Goal: Task Accomplishment & Management: Complete application form

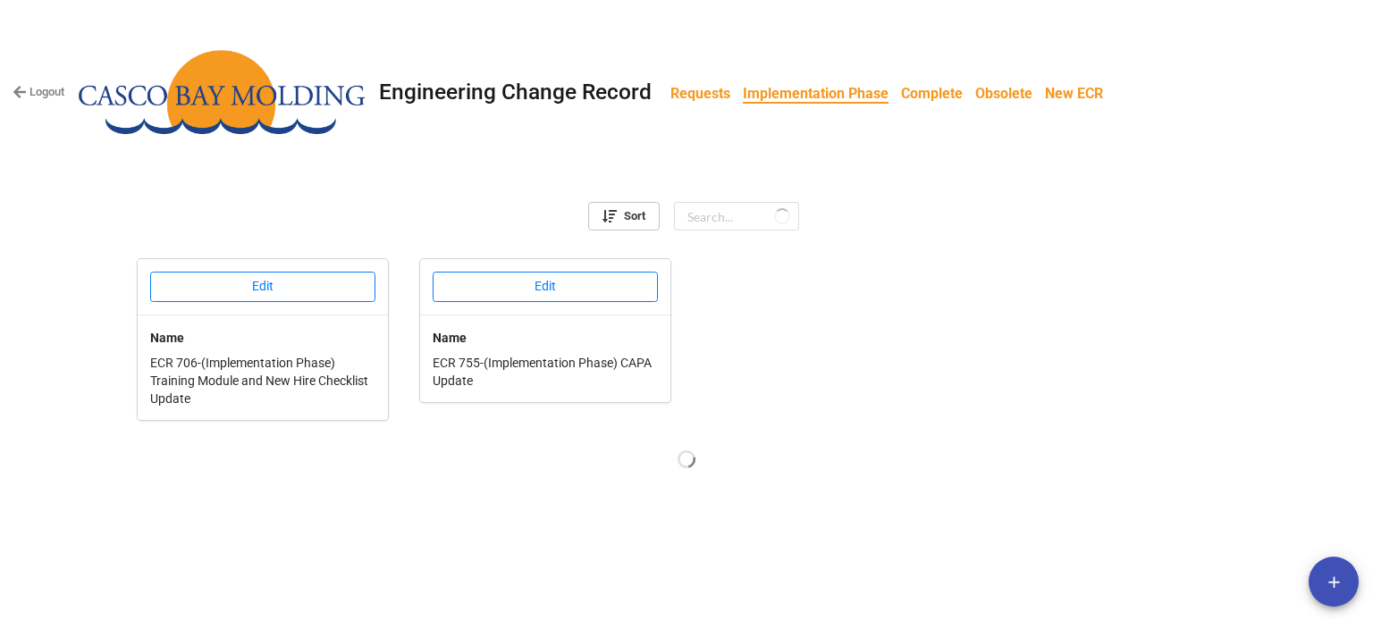
click at [687, 92] on b "Requests" at bounding box center [700, 93] width 60 height 17
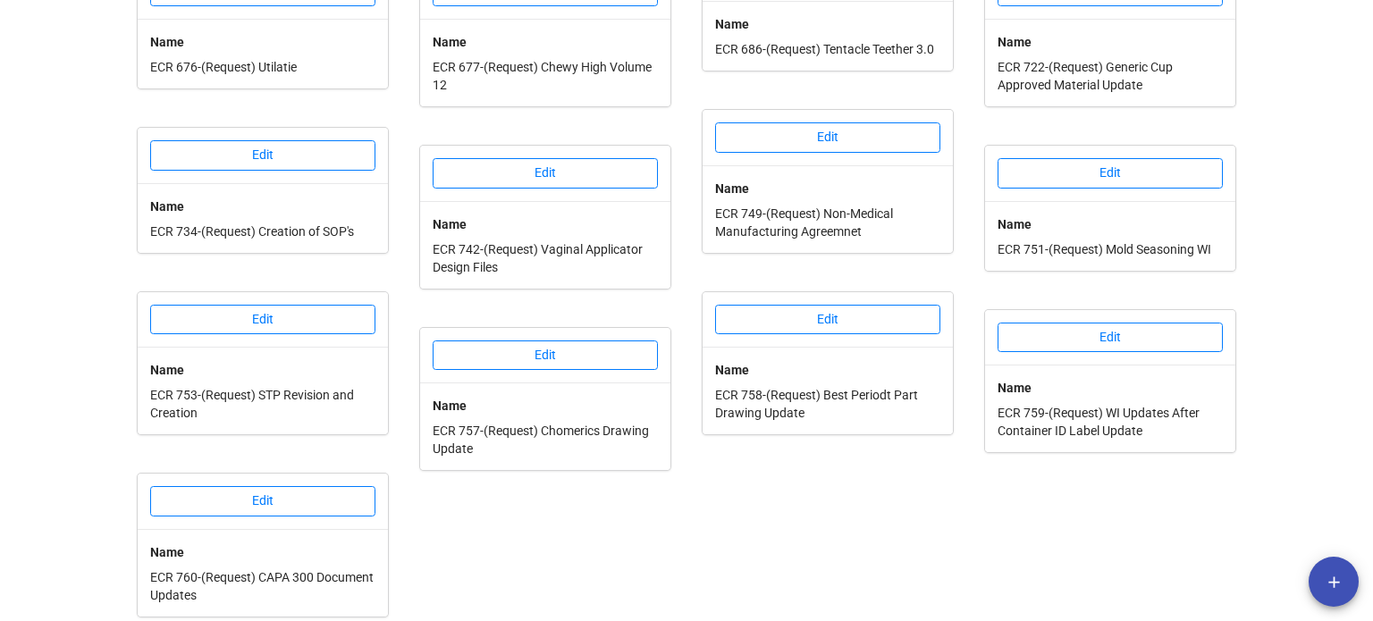
scroll to position [846, 0]
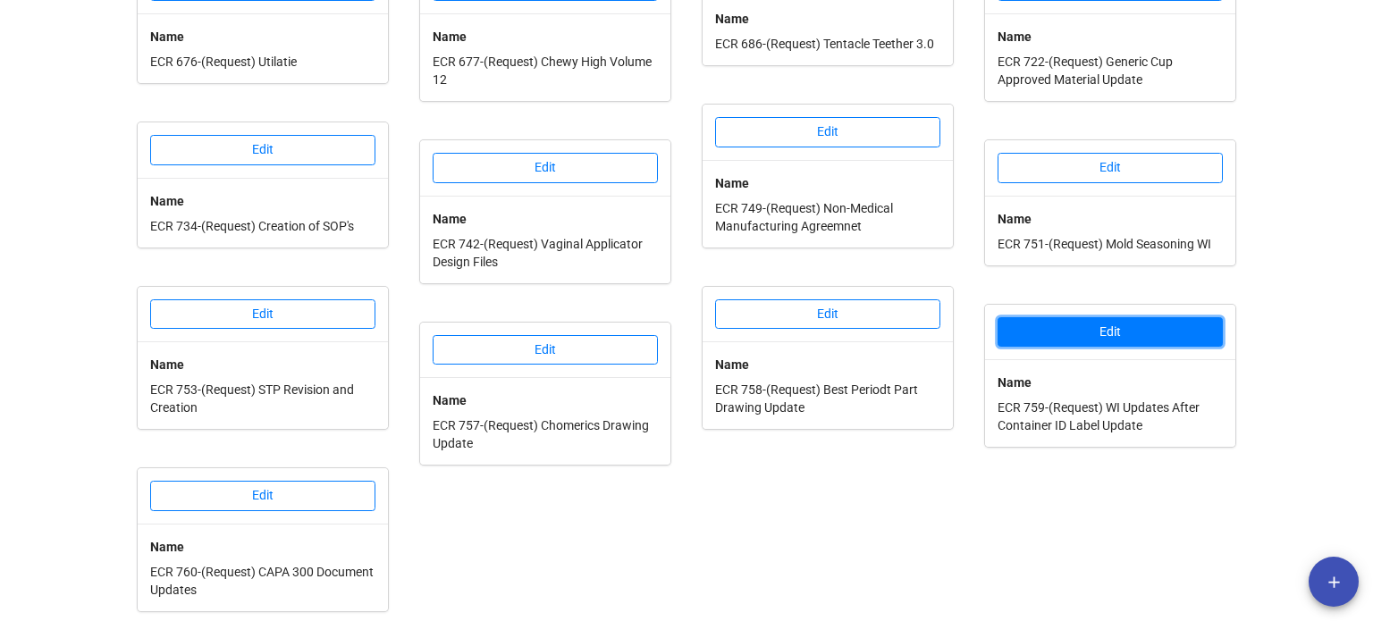
click at [1080, 317] on button "Edit" at bounding box center [1109, 332] width 225 height 30
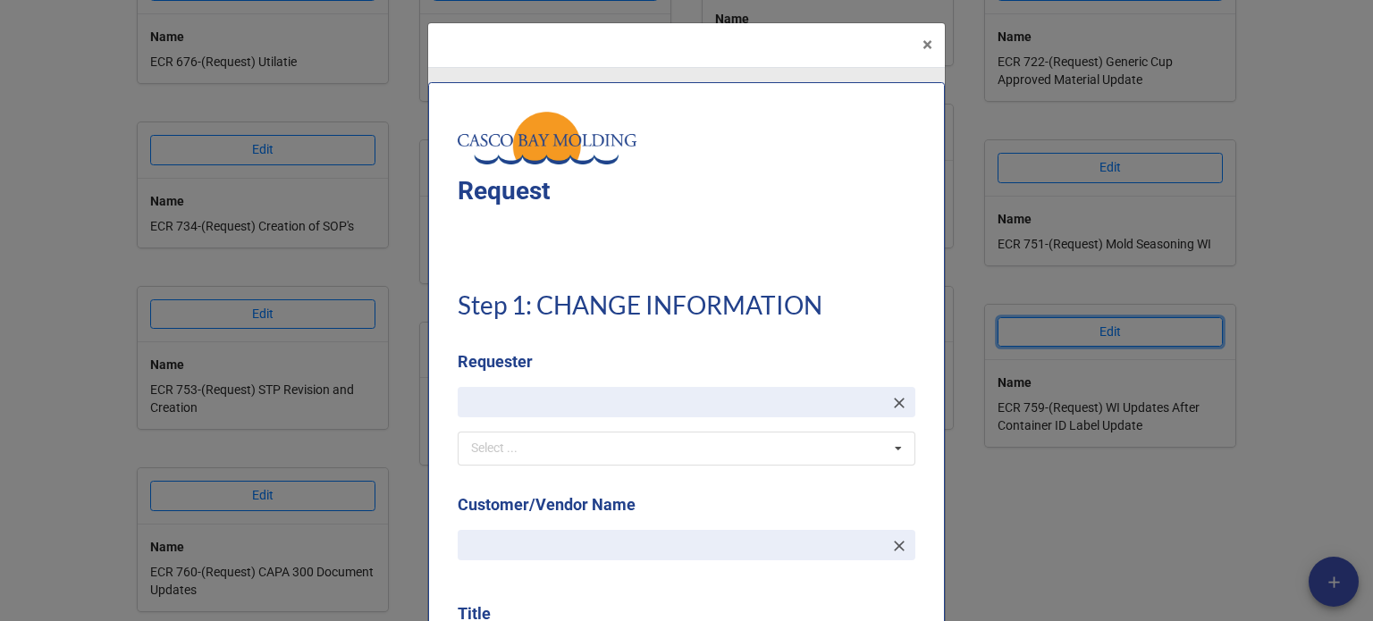
type textarea "x"
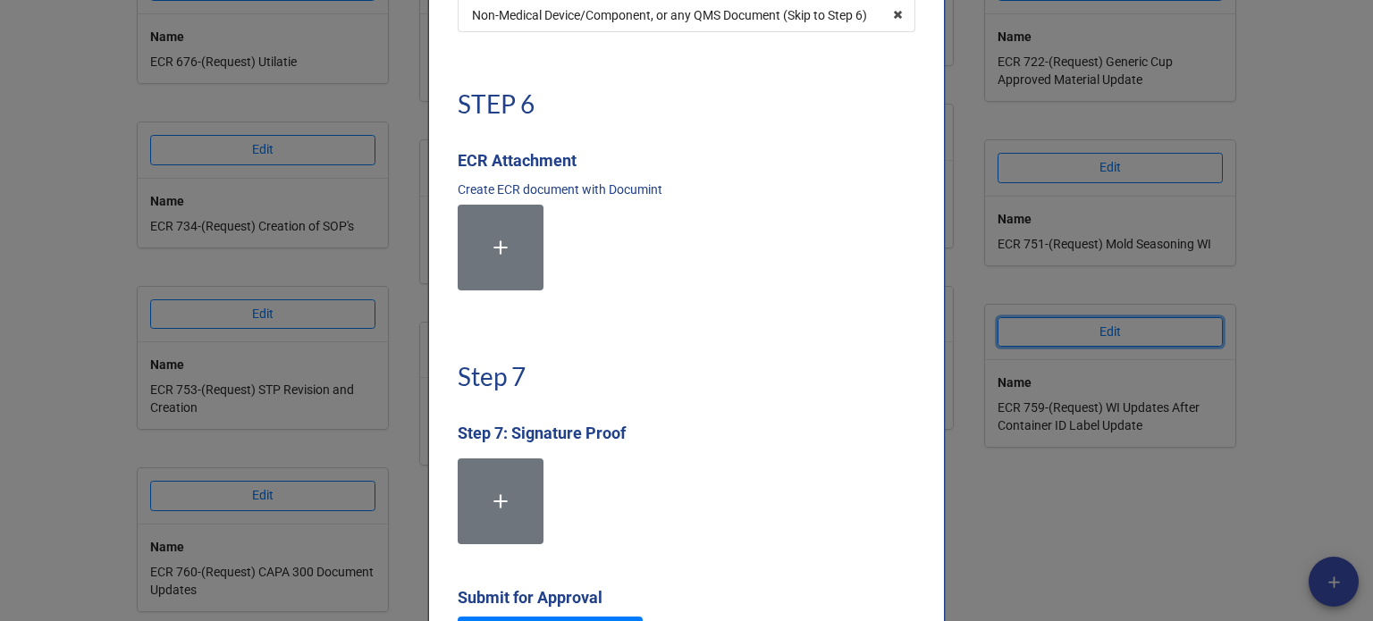
scroll to position [4200, 0]
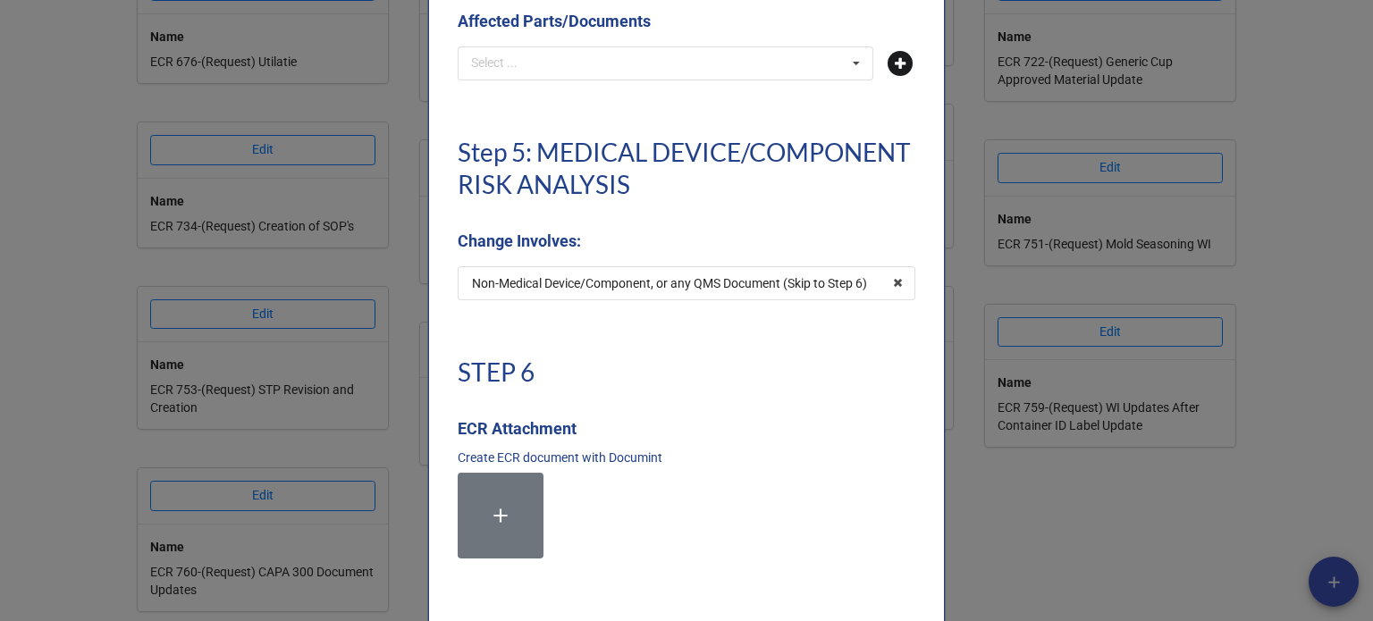
click at [890, 67] on icon at bounding box center [899, 63] width 25 height 25
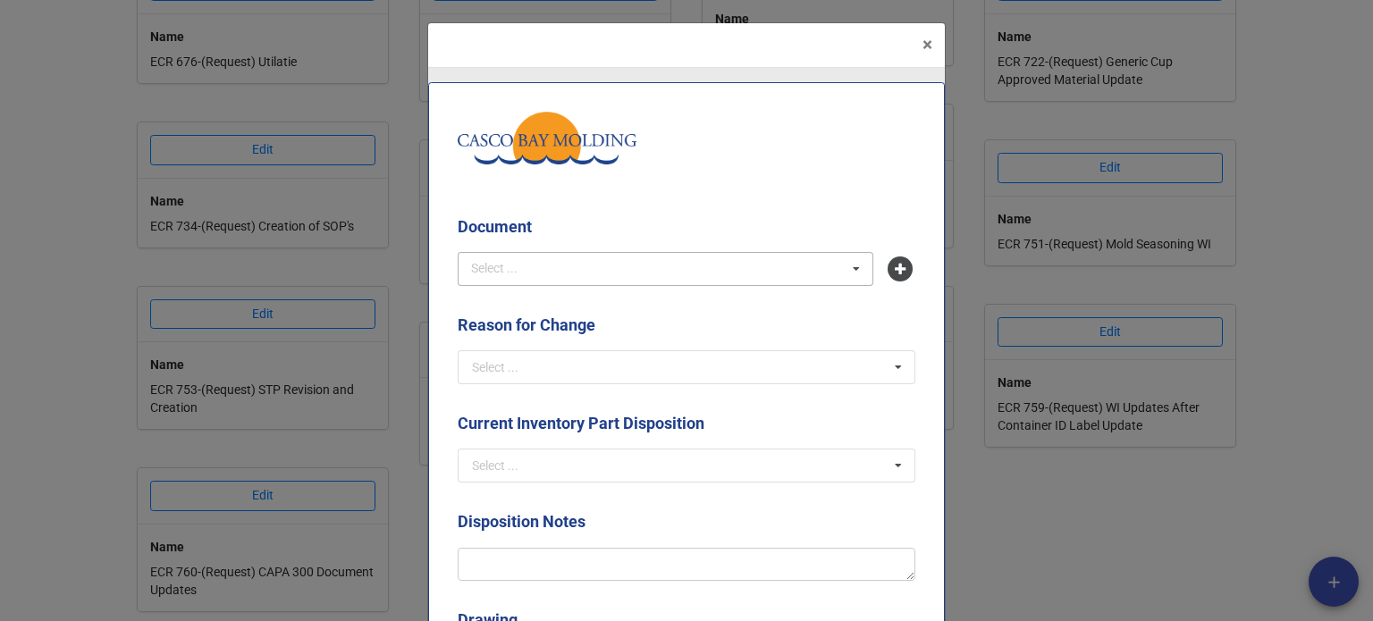
click at [529, 272] on div "Select ..." at bounding box center [504, 268] width 77 height 21
type input "14-149"
click at [576, 303] on span "WI-14-149 - Creation and Mixing of a Mixed Barrel" at bounding box center [609, 302] width 273 height 14
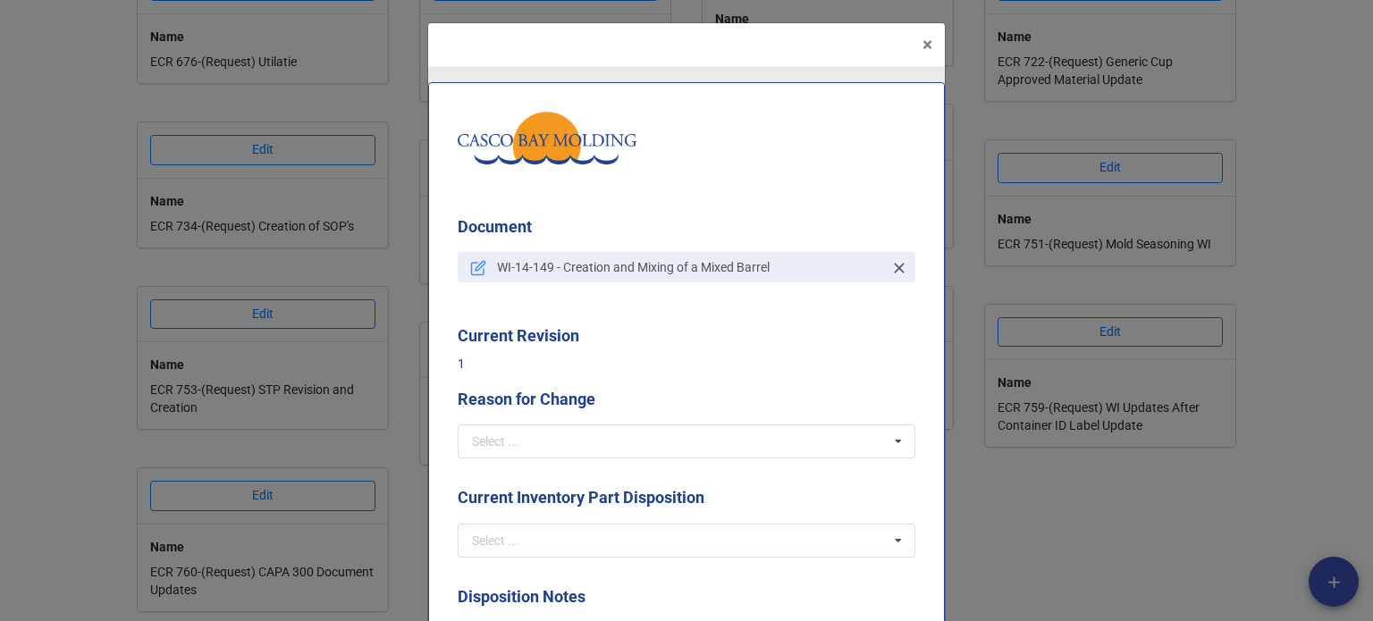
scroll to position [89, 0]
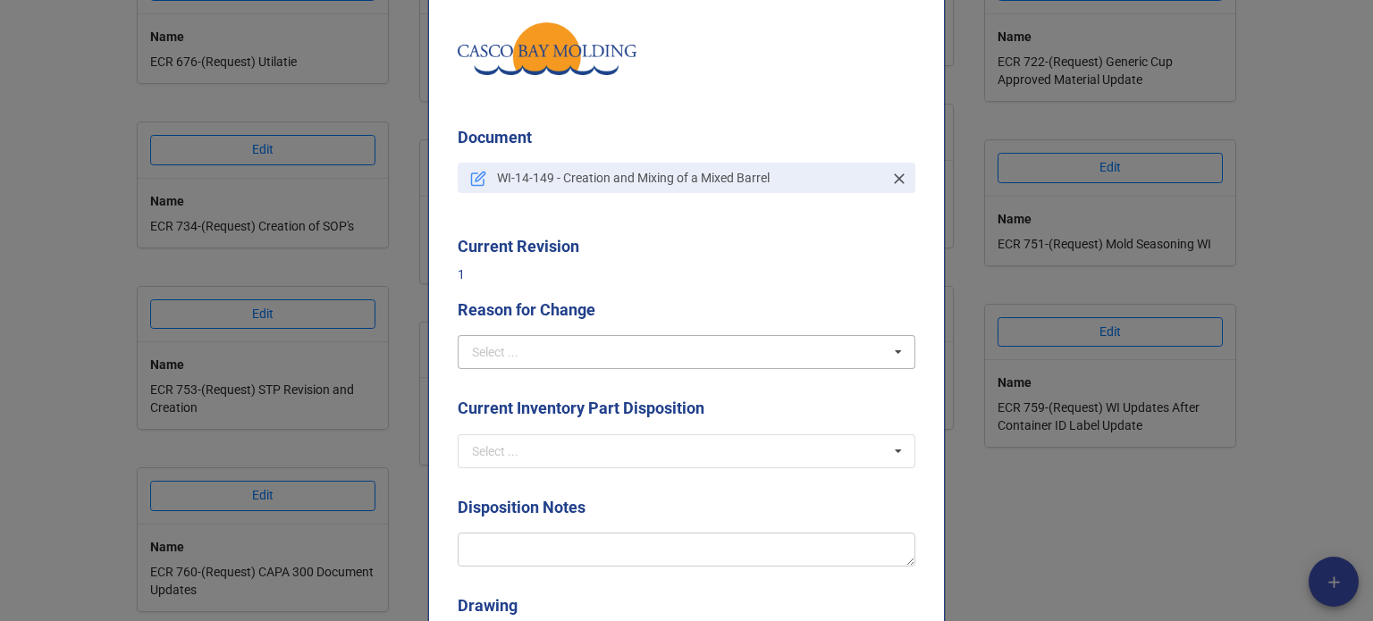
click at [538, 335] on div "Select ... Create Revise Obsolete Replace Δ QTY Deviation" at bounding box center [687, 352] width 458 height 34
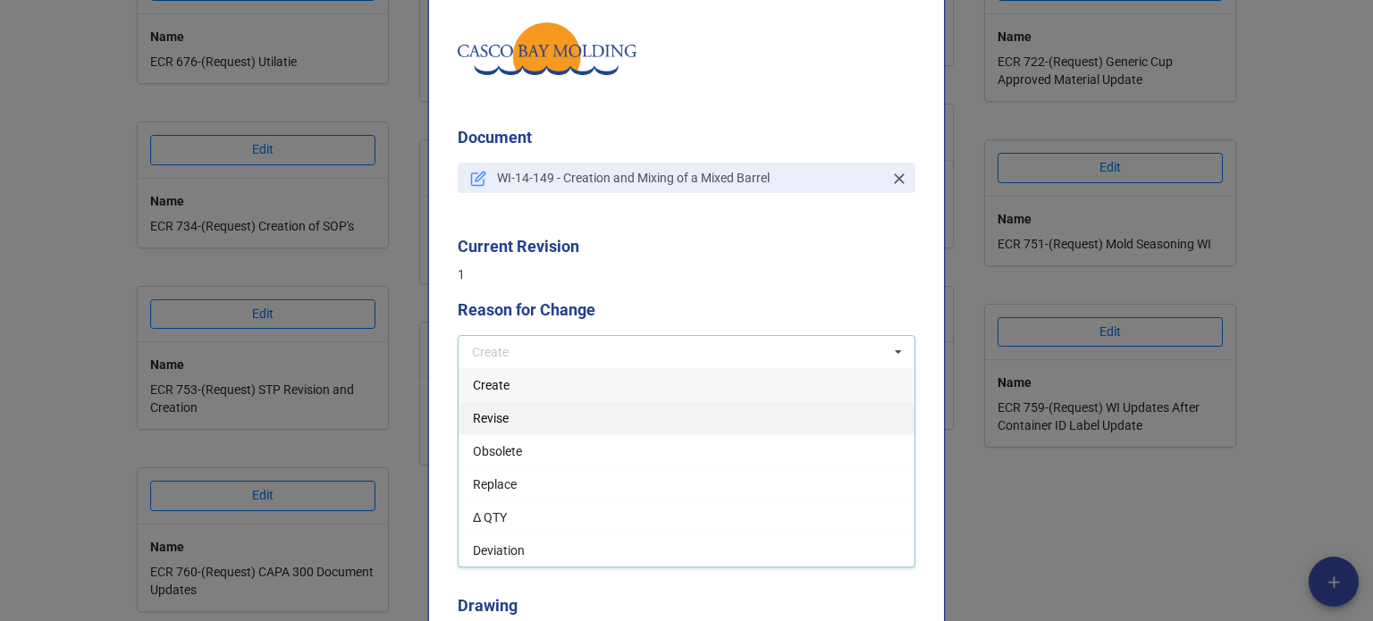
click at [506, 429] on div "Revise" at bounding box center [686, 417] width 456 height 33
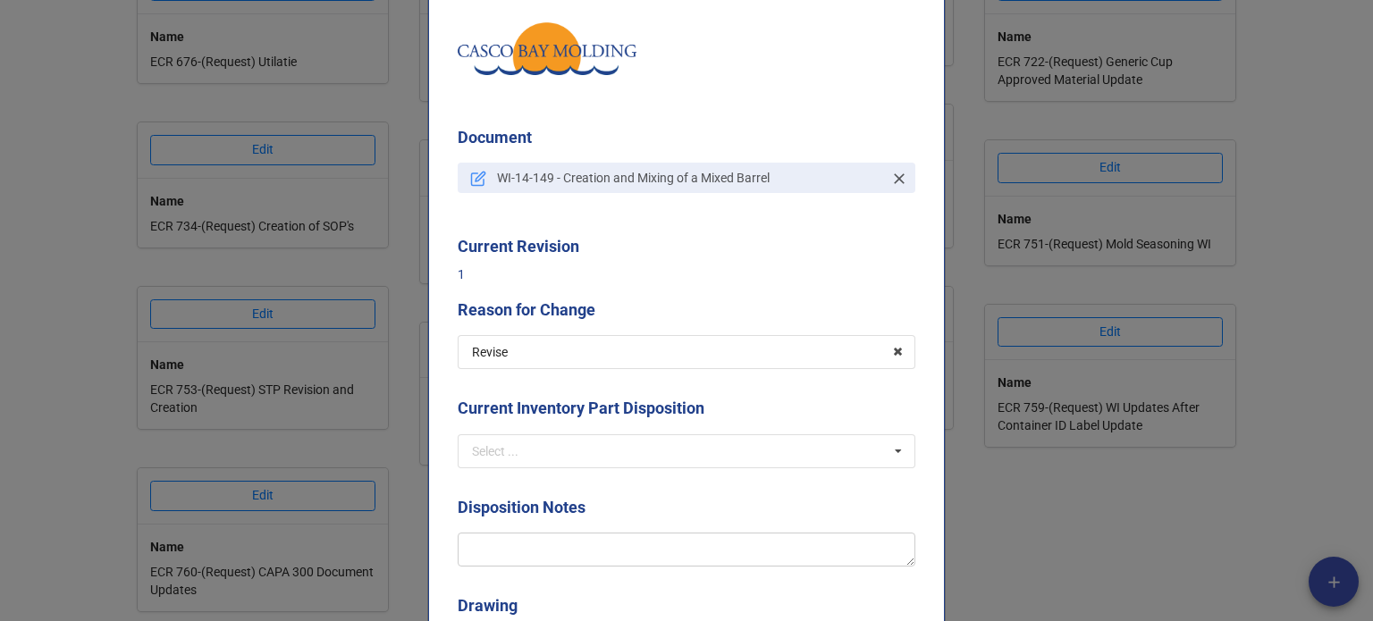
scroll to position [268, 0]
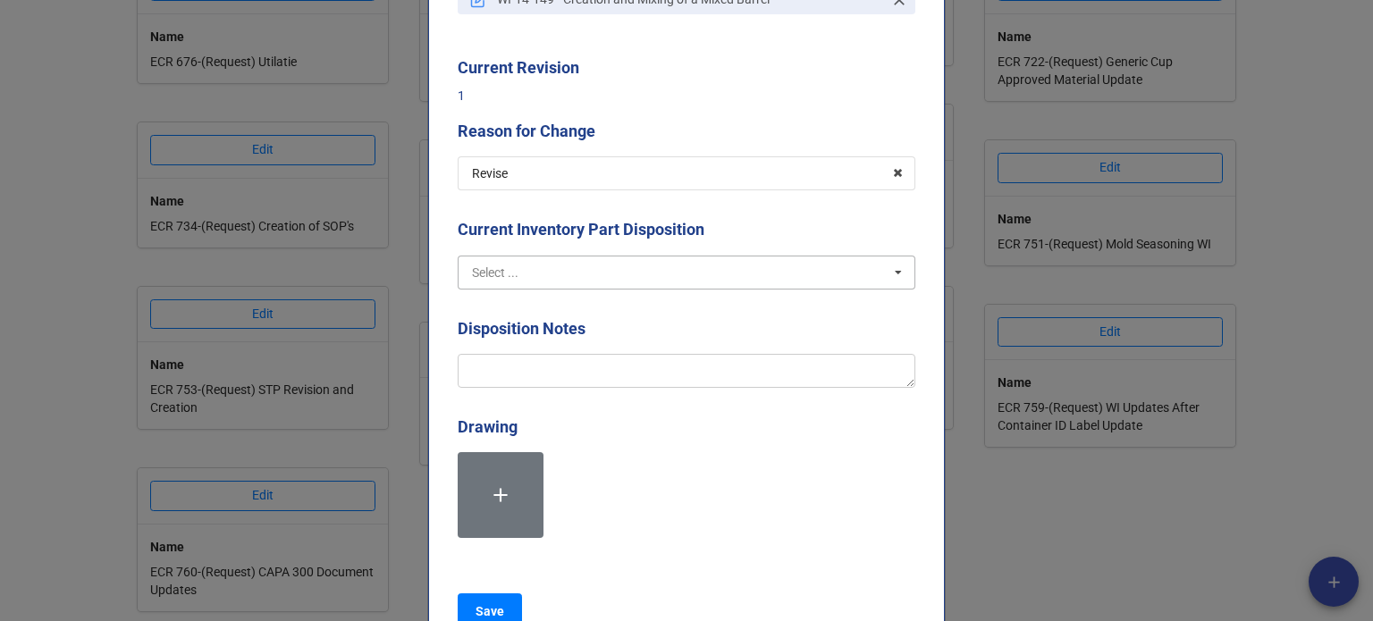
click at [565, 273] on input "text" at bounding box center [687, 272] width 456 height 32
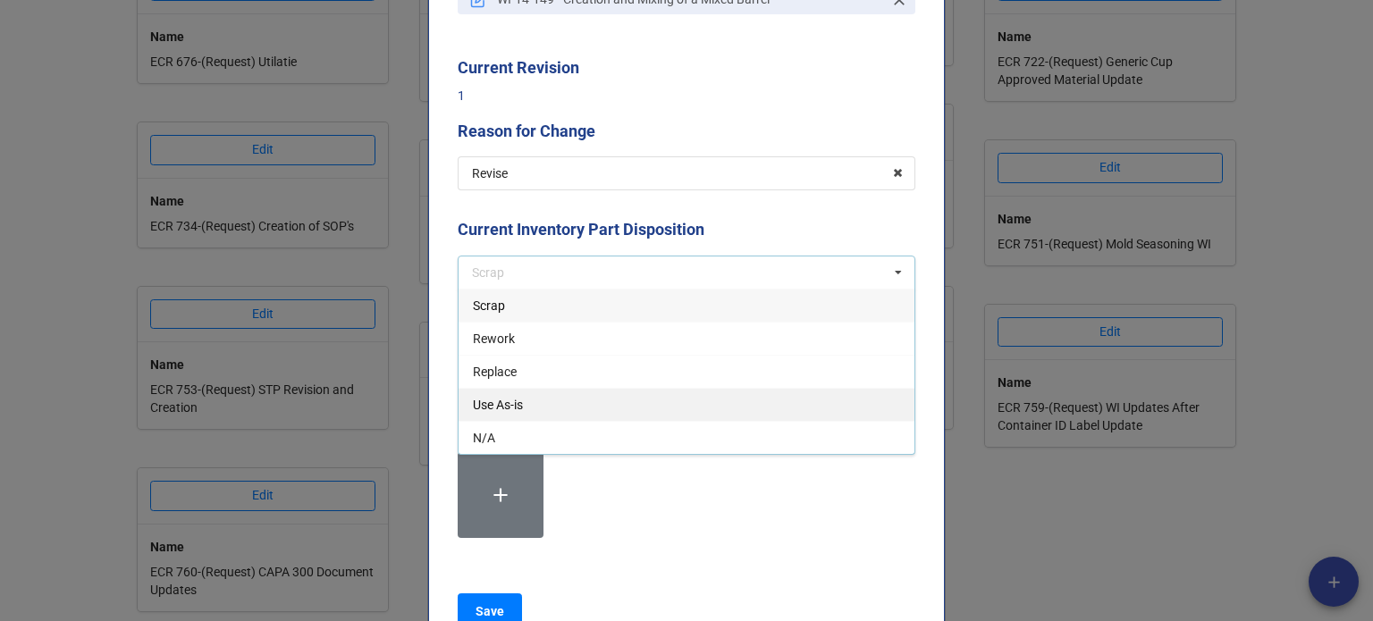
click at [536, 397] on div "Use As-is" at bounding box center [686, 404] width 456 height 33
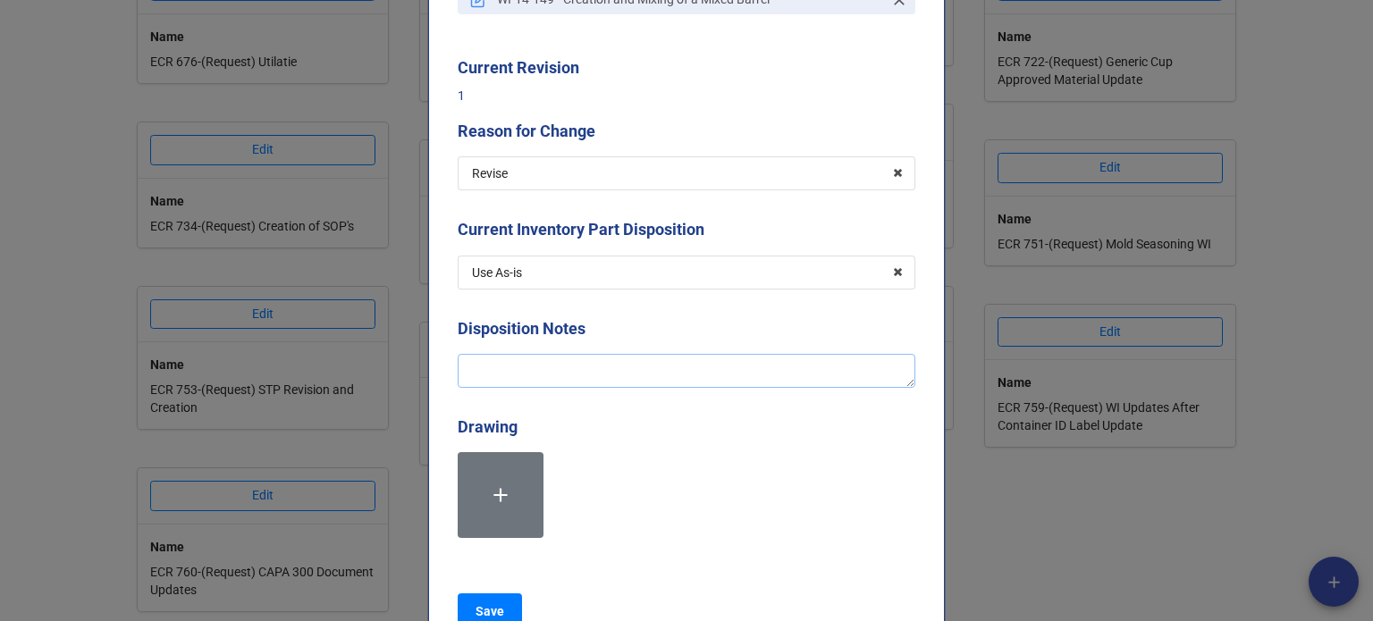
click at [525, 361] on textarea at bounding box center [687, 371] width 458 height 34
type textarea "x"
type textarea "Re"
type textarea "x"
type textarea "Rev"
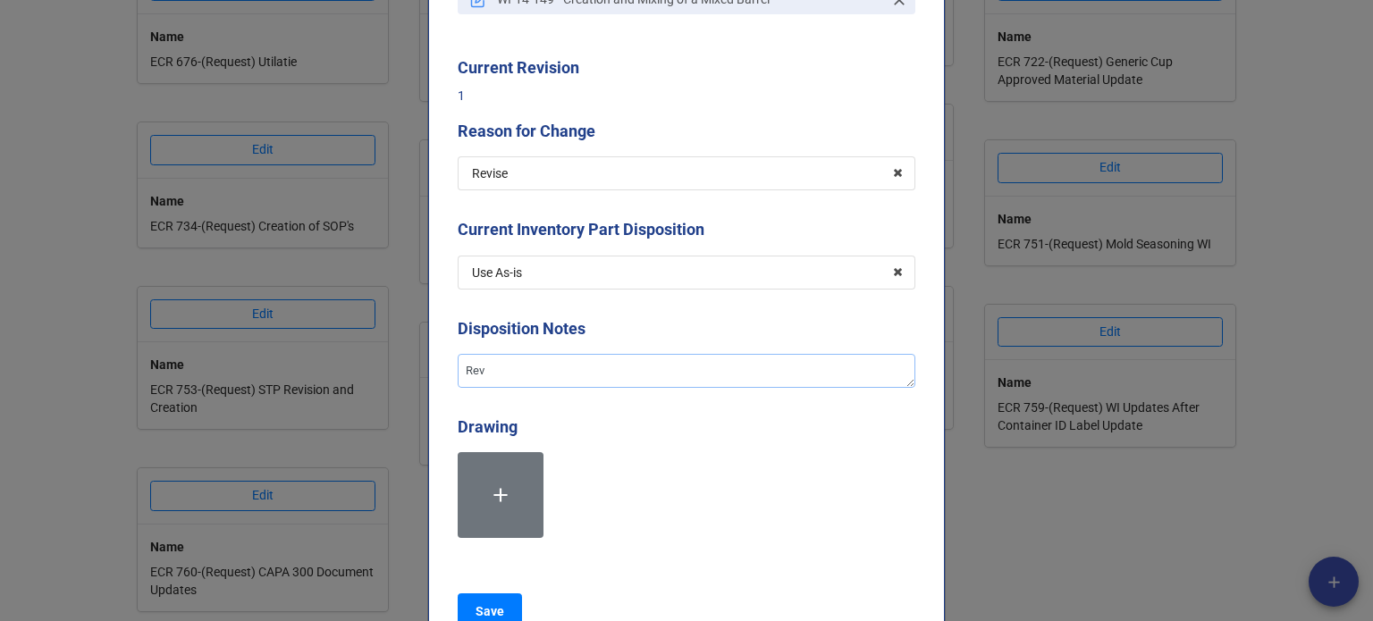
type textarea "x"
type textarea "Revi"
type textarea "x"
type textarea "Revis"
type textarea "x"
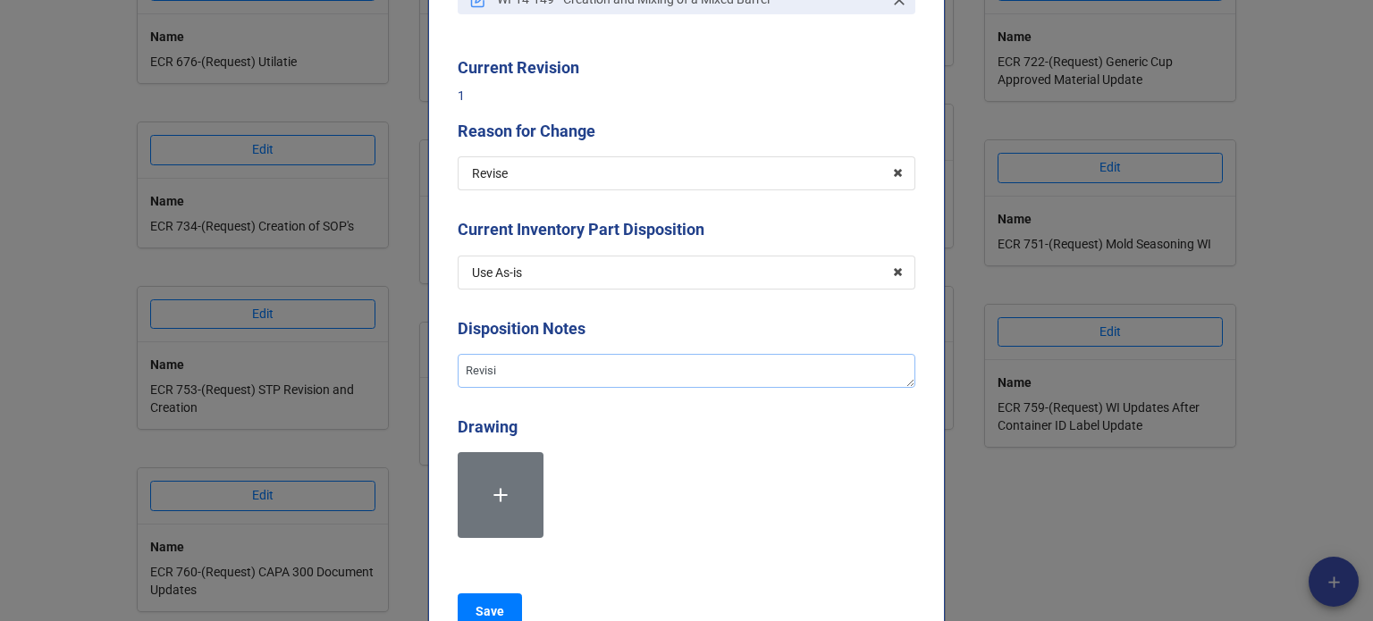
type textarea "Revisin"
type textarea "x"
type textarea "Revising"
type textarea "x"
type textarea "Revising t"
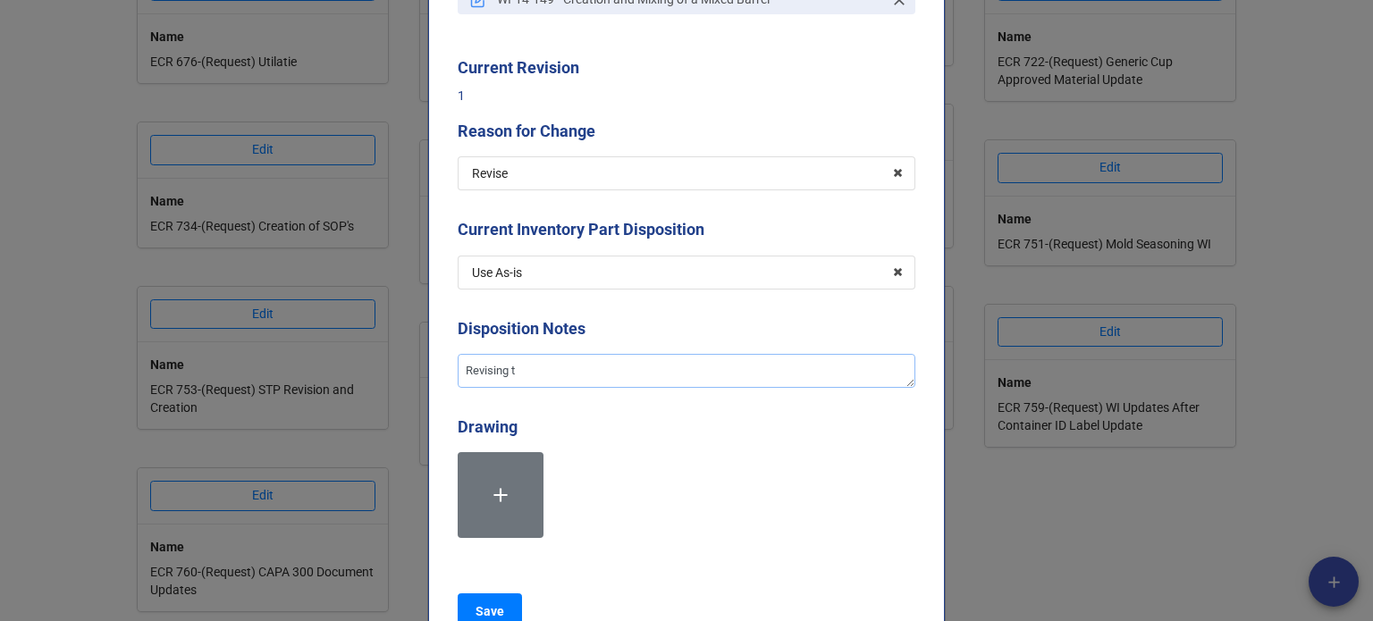
type textarea "x"
type textarea "Revising th"
type textarea "x"
type textarea "Revising the"
type textarea "x"
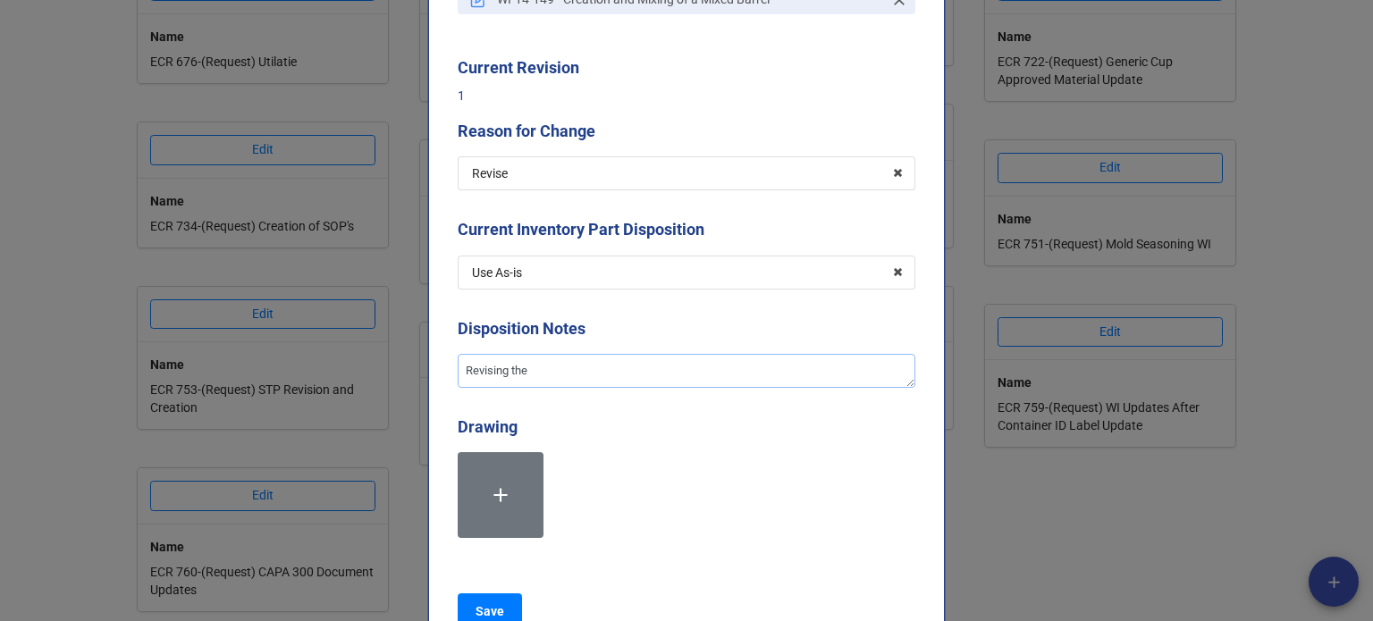
type textarea "Revising the"
type textarea "x"
type textarea "Revising the w"
type textarea "x"
type textarea "Revising the wa"
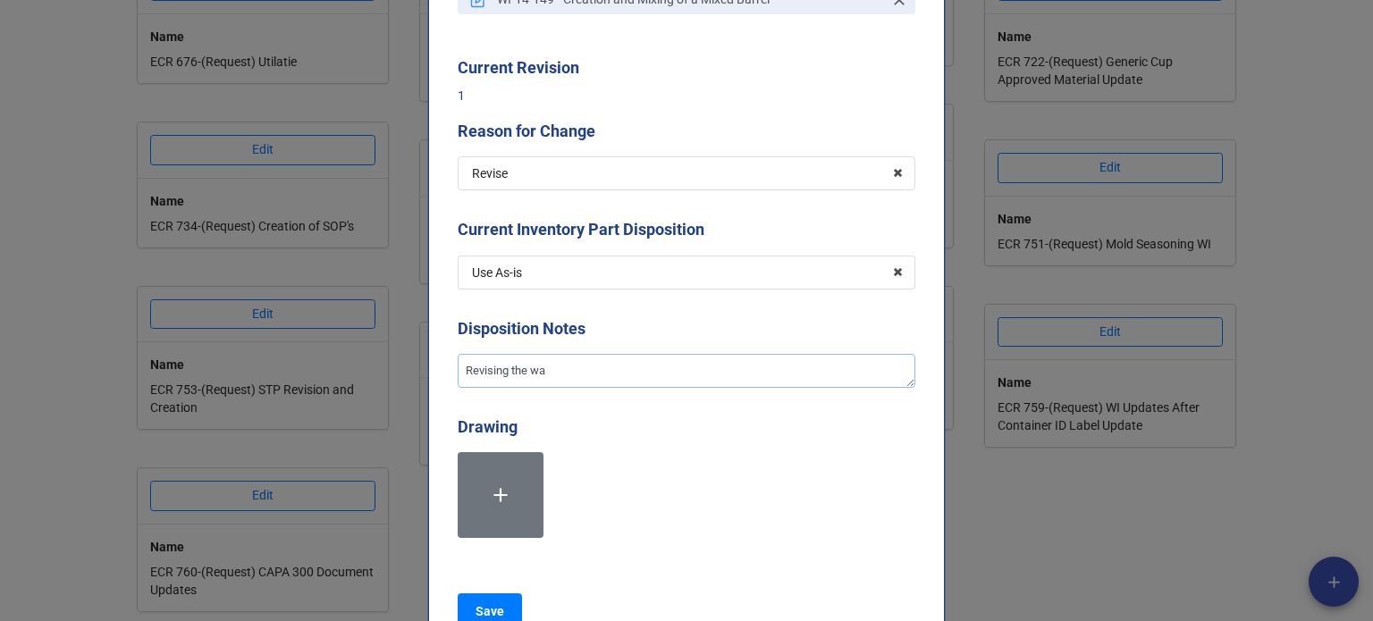
type textarea "x"
type textarea "Revising the way"
type textarea "x"
type textarea "Revising the way"
type textarea "x"
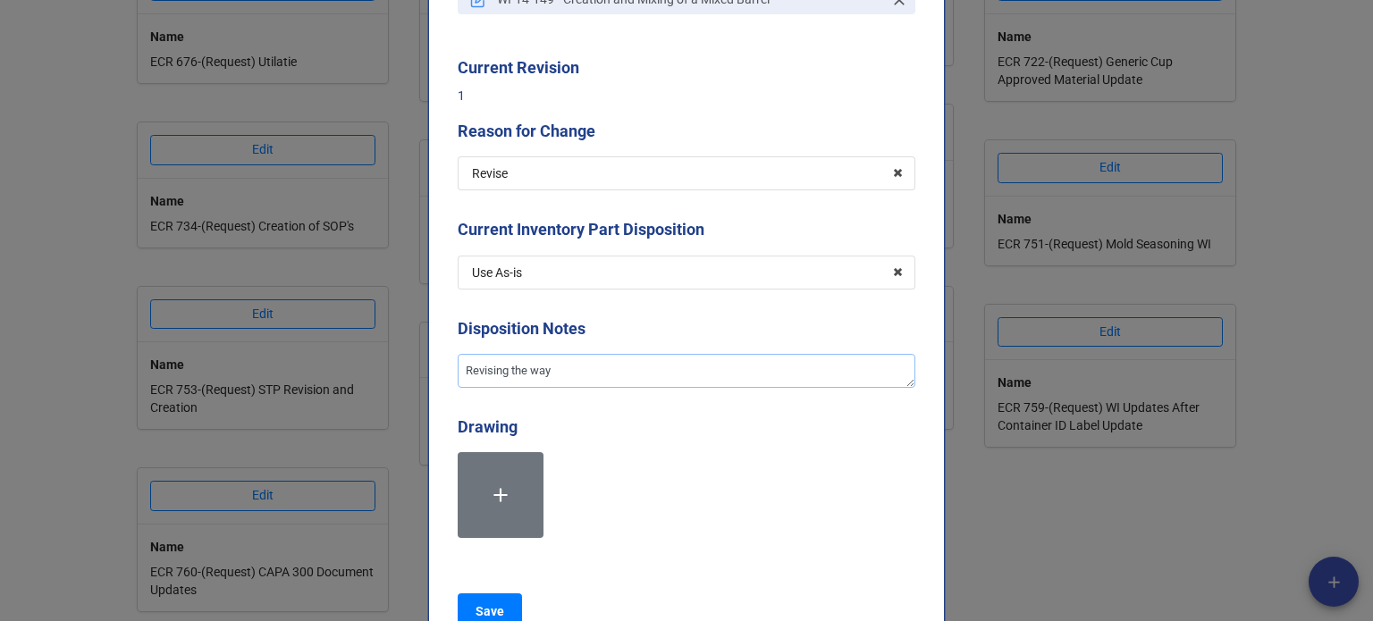
type textarea "Revising the way C"
type textarea "x"
type textarea "Revising the way Co"
type textarea "x"
type textarea "Revising the way Con"
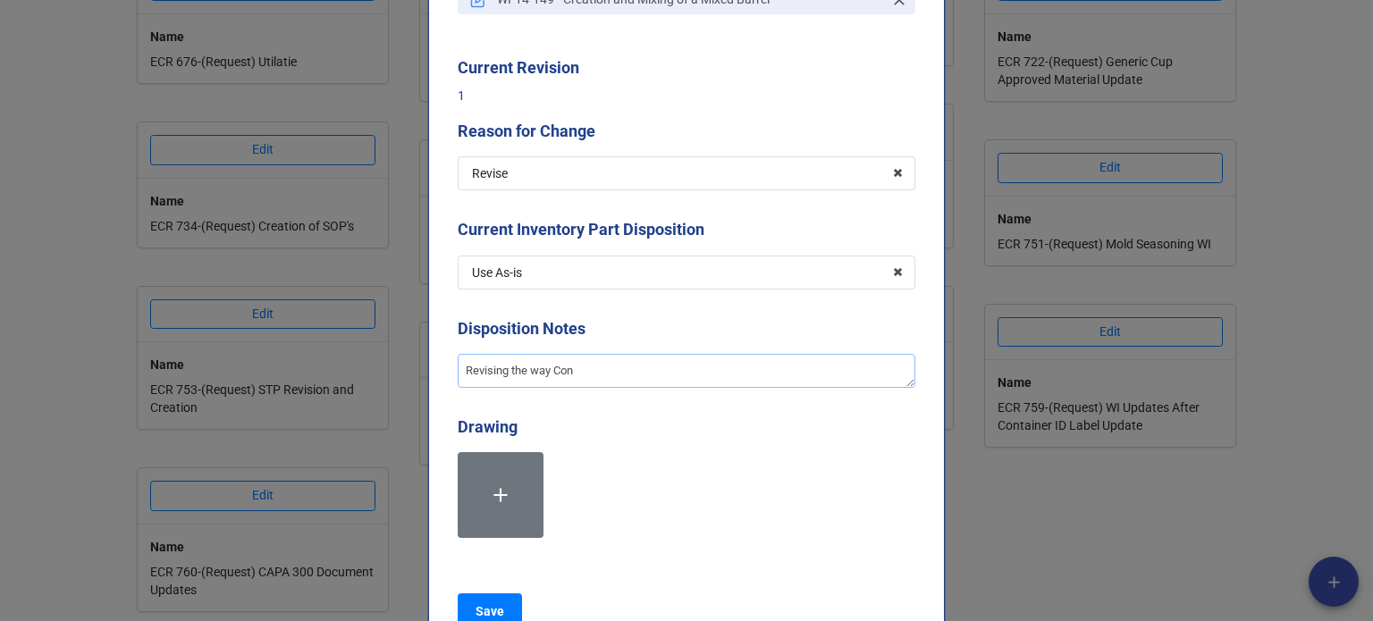
type textarea "x"
type textarea "Revising the way Cont"
type textarea "x"
type textarea "Revising the way Conta"
type textarea "x"
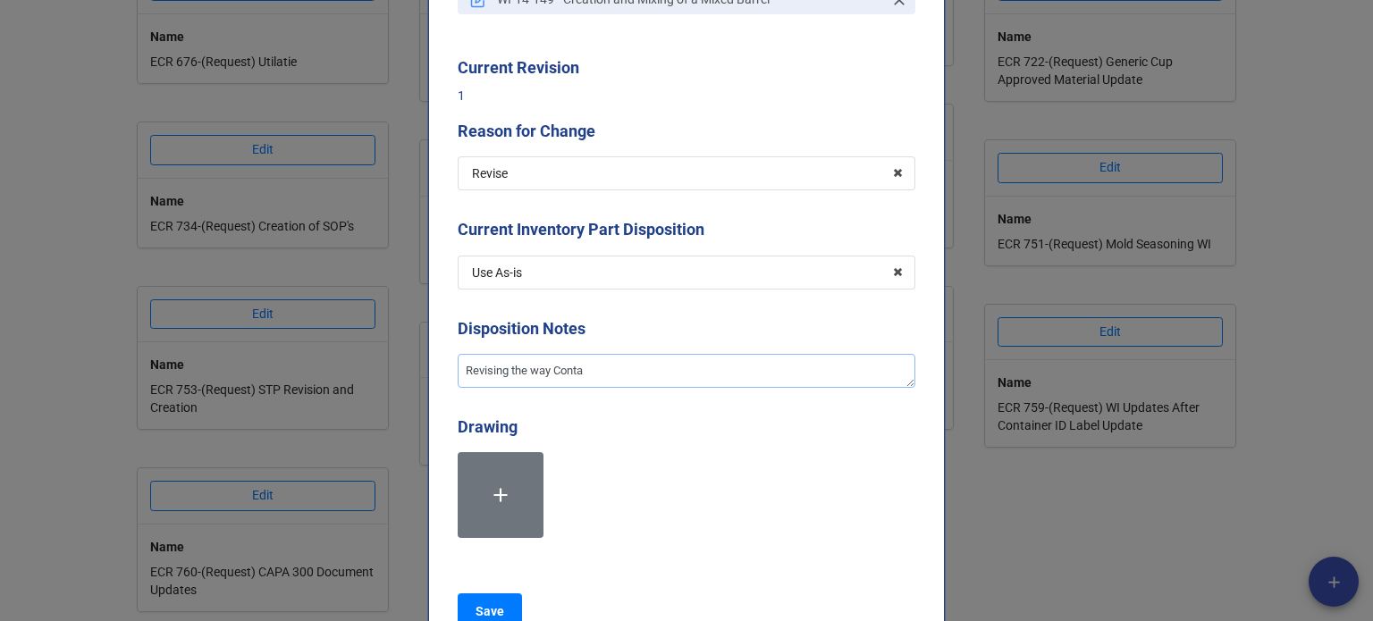
type textarea "Revising the way Contai"
type textarea "x"
type textarea "Revising the way Contain"
type textarea "x"
type textarea "Revising the way Container"
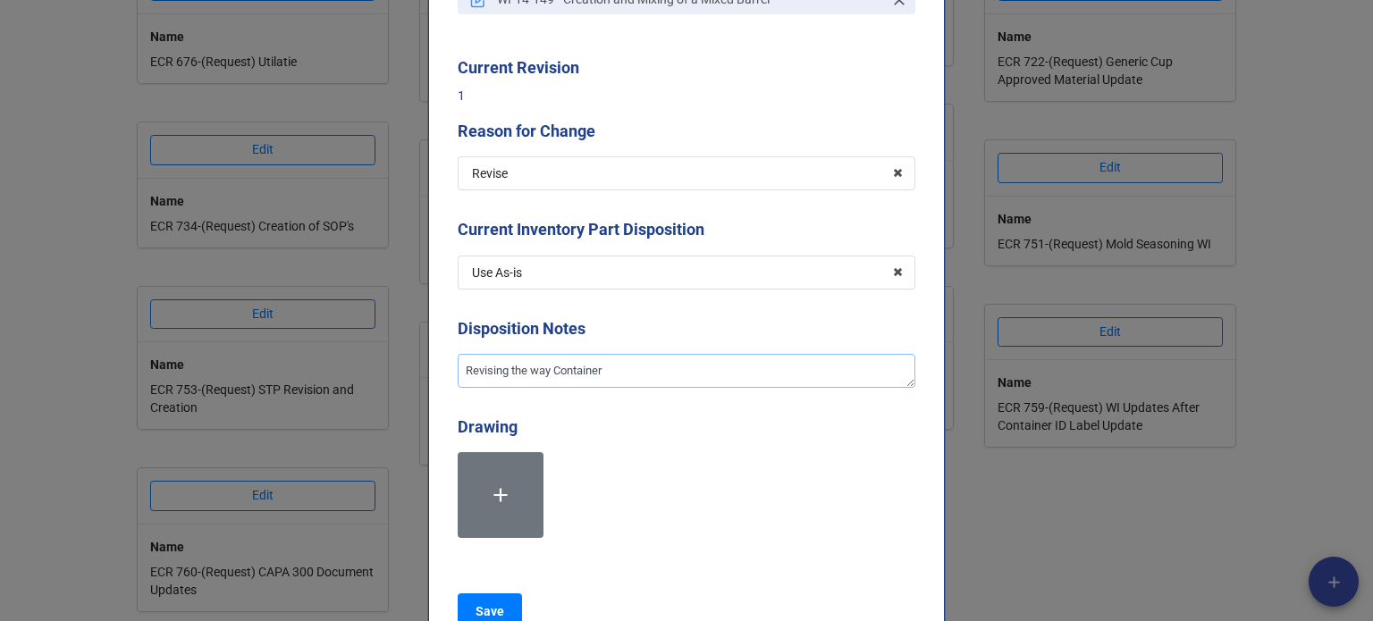
type textarea "x"
type textarea "Revising the way Container"
type textarea "x"
type textarea "Revising the way Container I"
type textarea "x"
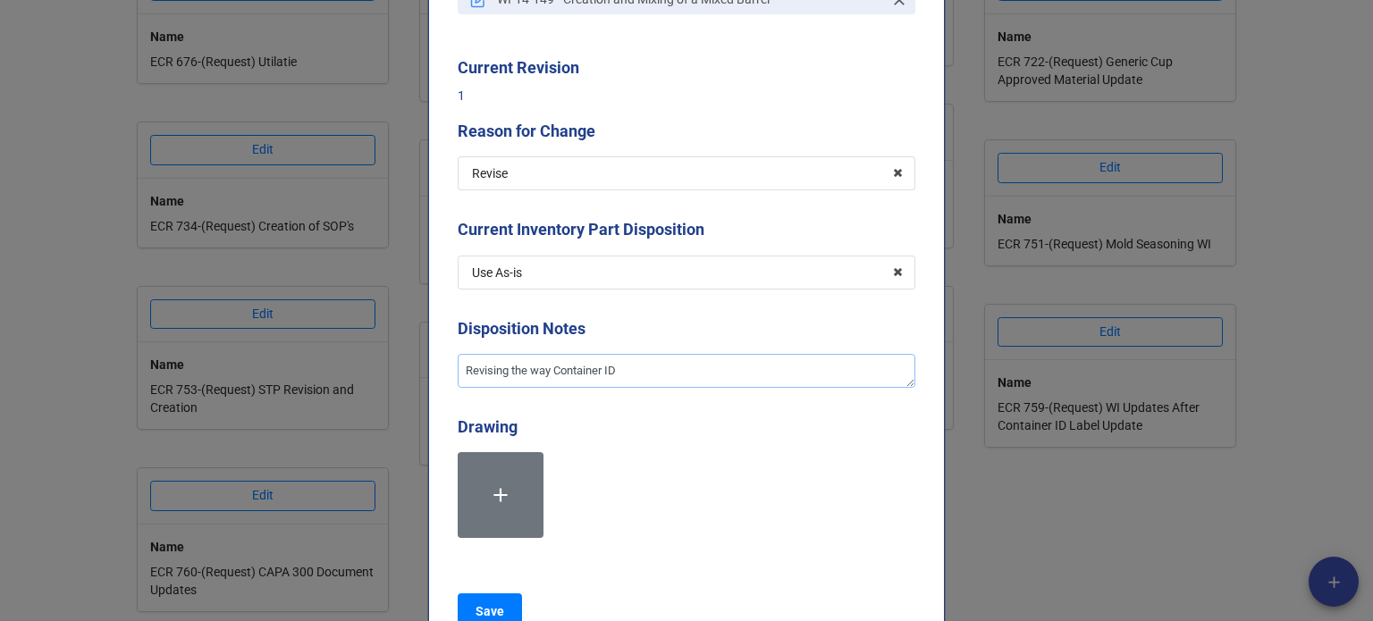
type textarea "Revising the way Container ID"
type textarea "x"
type textarea "Revising the way Container ID l"
type textarea "x"
type textarea "Revising the way Container ID la"
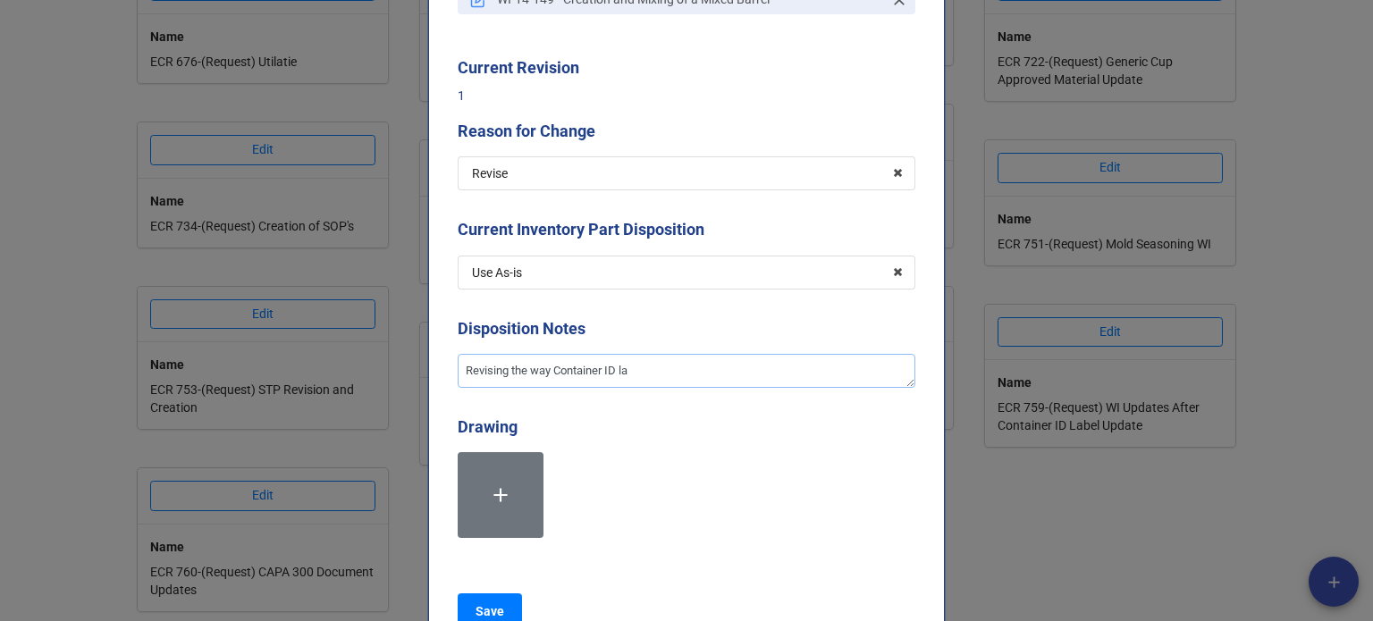
type textarea "x"
type textarea "Revising the way Container ID lab"
type textarea "x"
type textarea "Revising the way Container ID label"
type textarea "x"
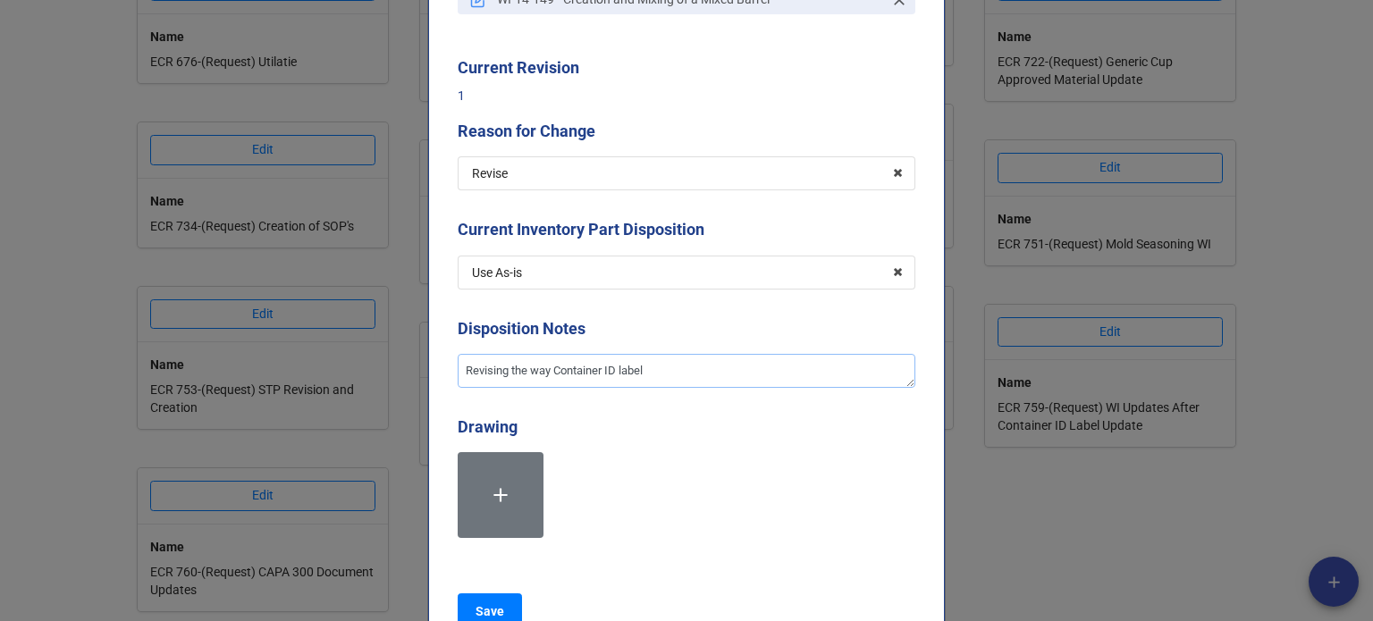
type textarea "Revising the way Container ID labels"
type textarea "x"
type textarea "Revising the way Container ID labels"
type textarea "x"
type textarea "Revising the way Container ID labels a"
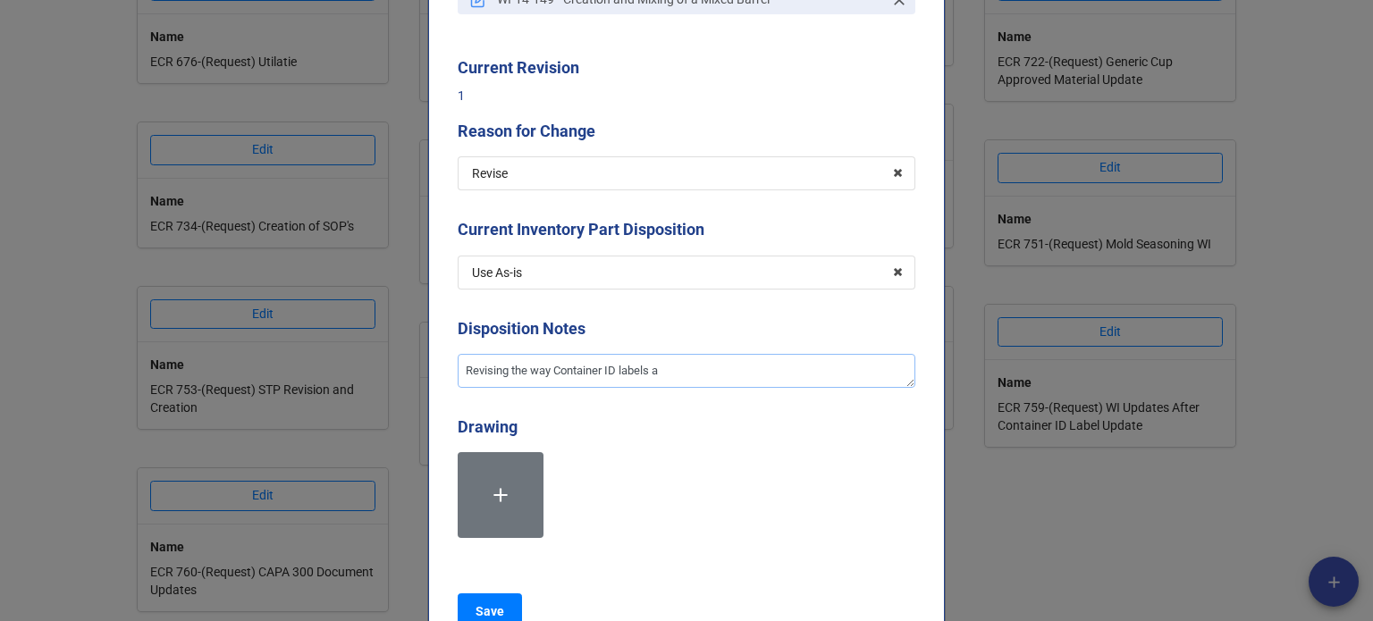
type textarea "x"
type textarea "Revising the way Container ID labels are"
type textarea "x"
type textarea "Revising the way Container ID labels are"
type textarea "x"
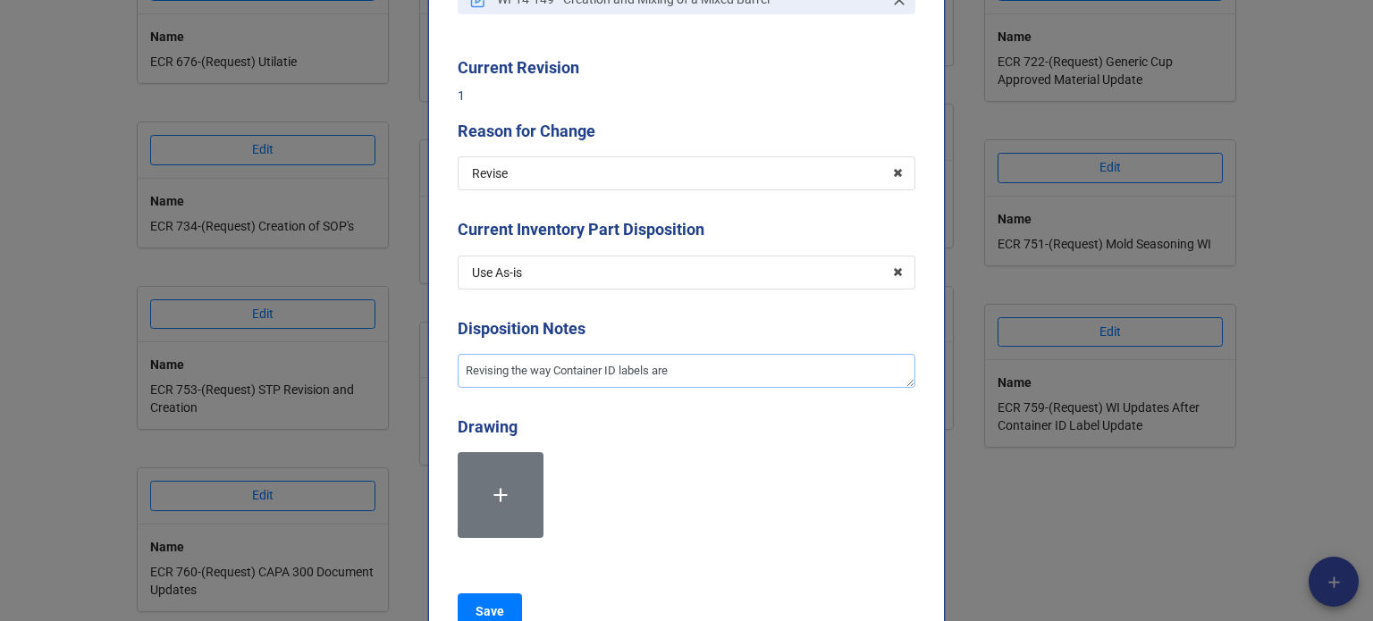
type textarea "Revising the way Container ID labels are p"
type textarea "x"
type textarea "Revising the way Container ID labels are pr"
type textarea "x"
type textarea "Revising the way Container ID labels are pri"
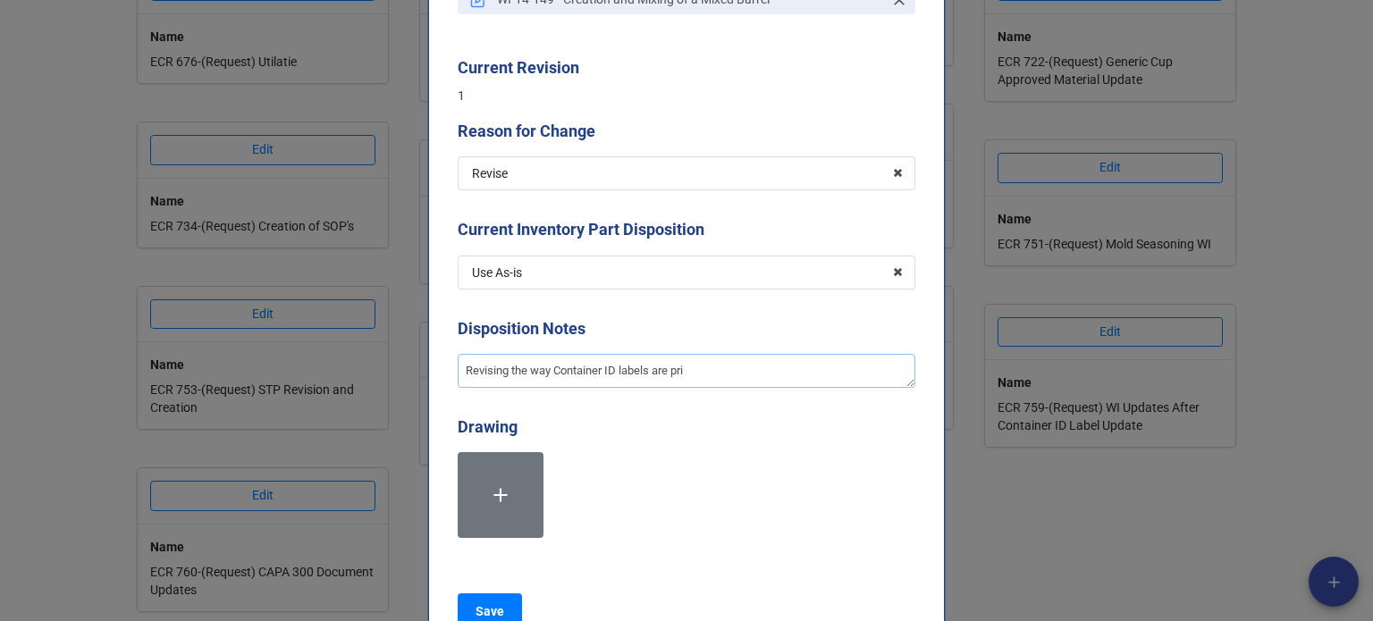
type textarea "x"
type textarea "Revising the way Container ID labels are prin"
type textarea "x"
type textarea "Revising the way Container ID labels are print"
type textarea "x"
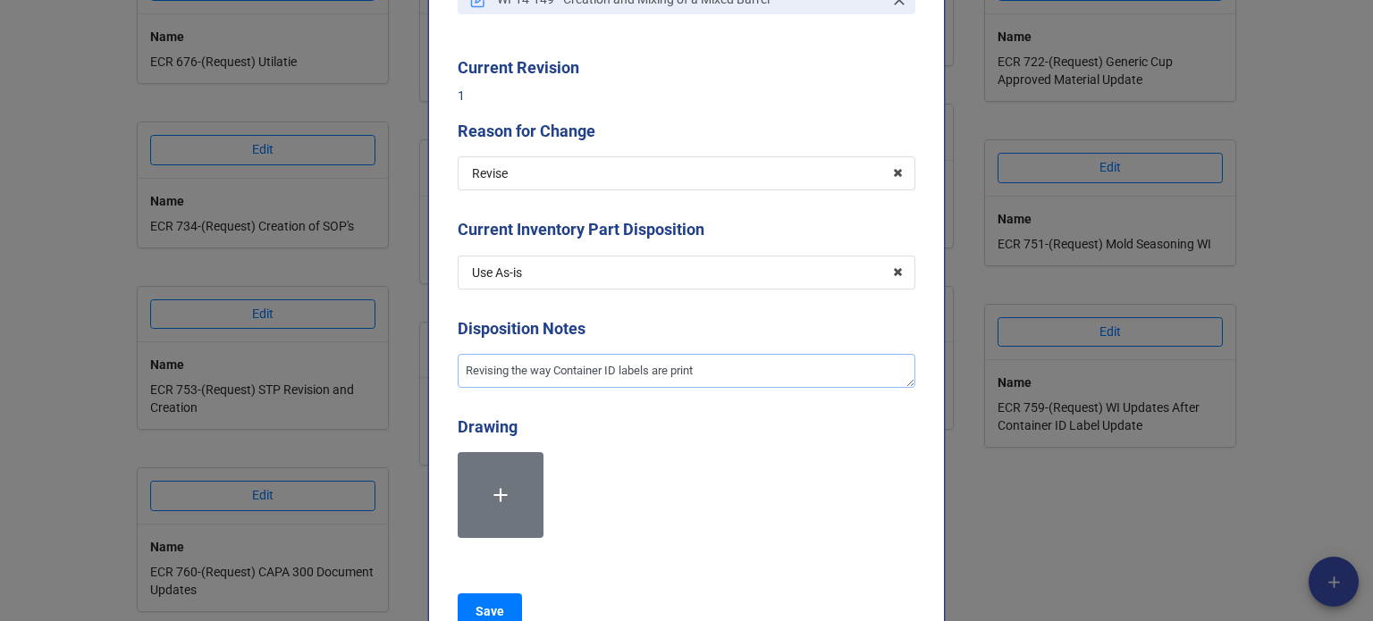
type textarea "Revising the way Container ID labels are printe"
type textarea "x"
type textarea "Revising the way Container ID labels are printed"
type textarea "x"
type textarea "Revising the way Container ID labels are printed."
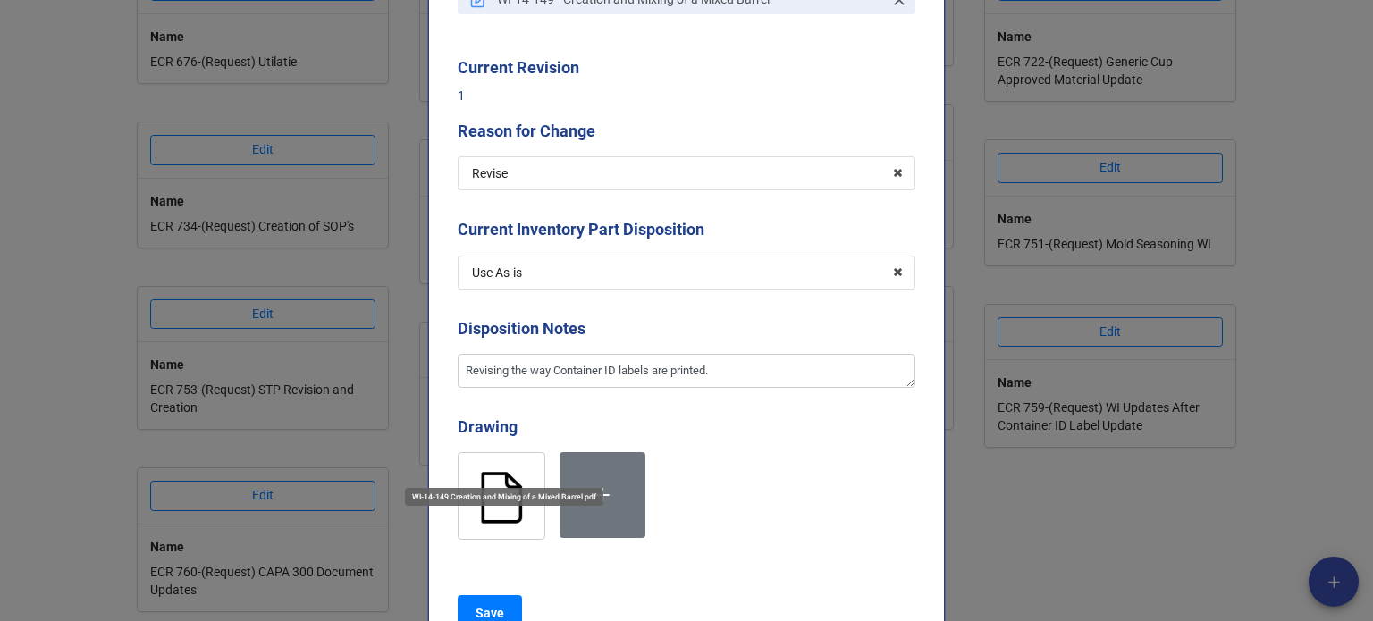
scroll to position [448, 0]
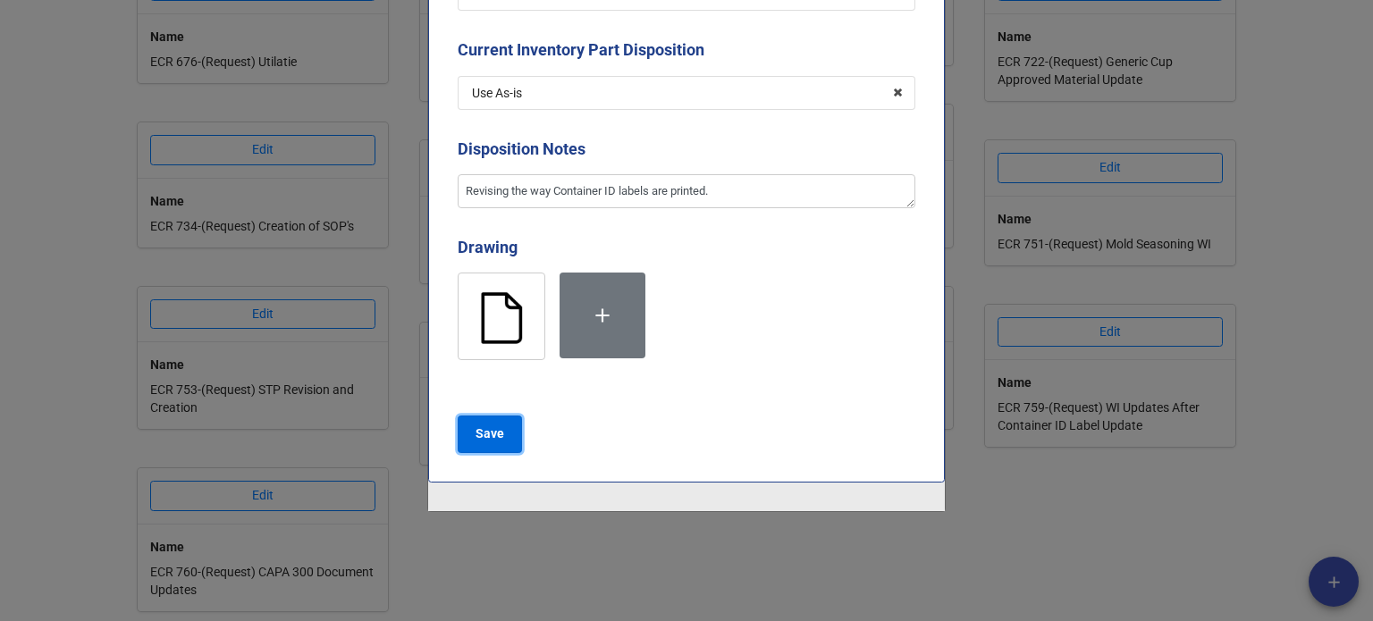
click at [490, 433] on b "Save" at bounding box center [489, 433] width 29 height 19
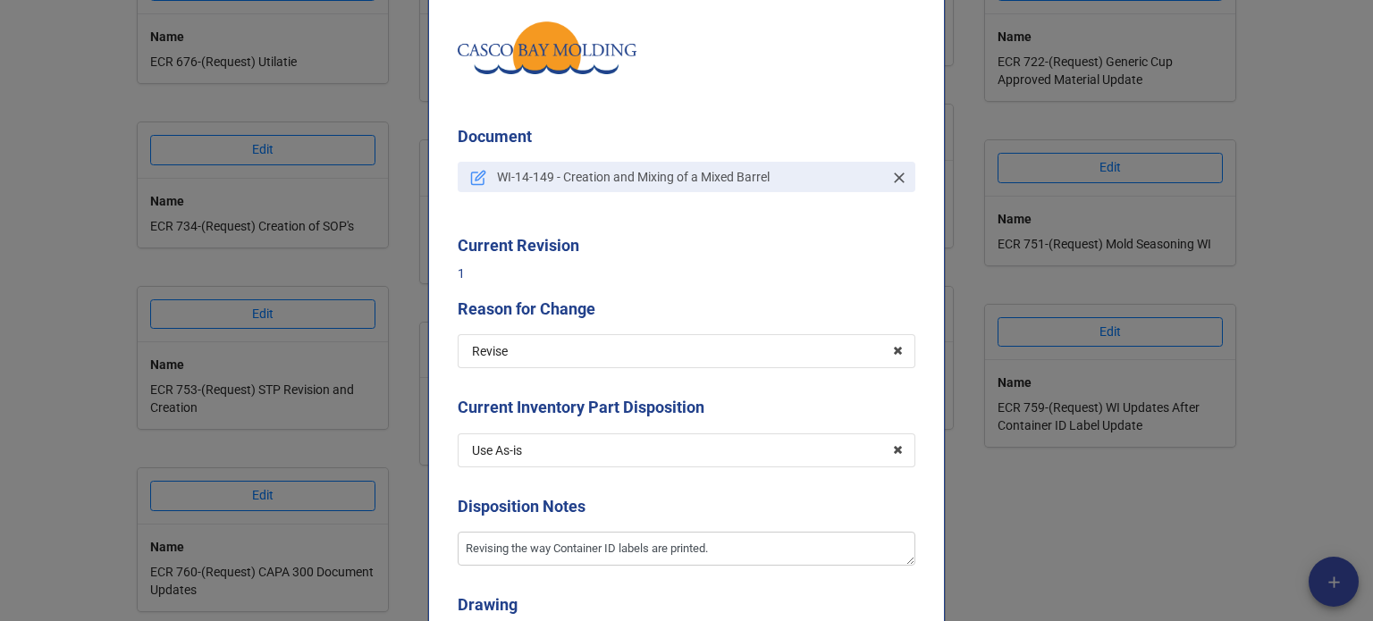
scroll to position [493, 0]
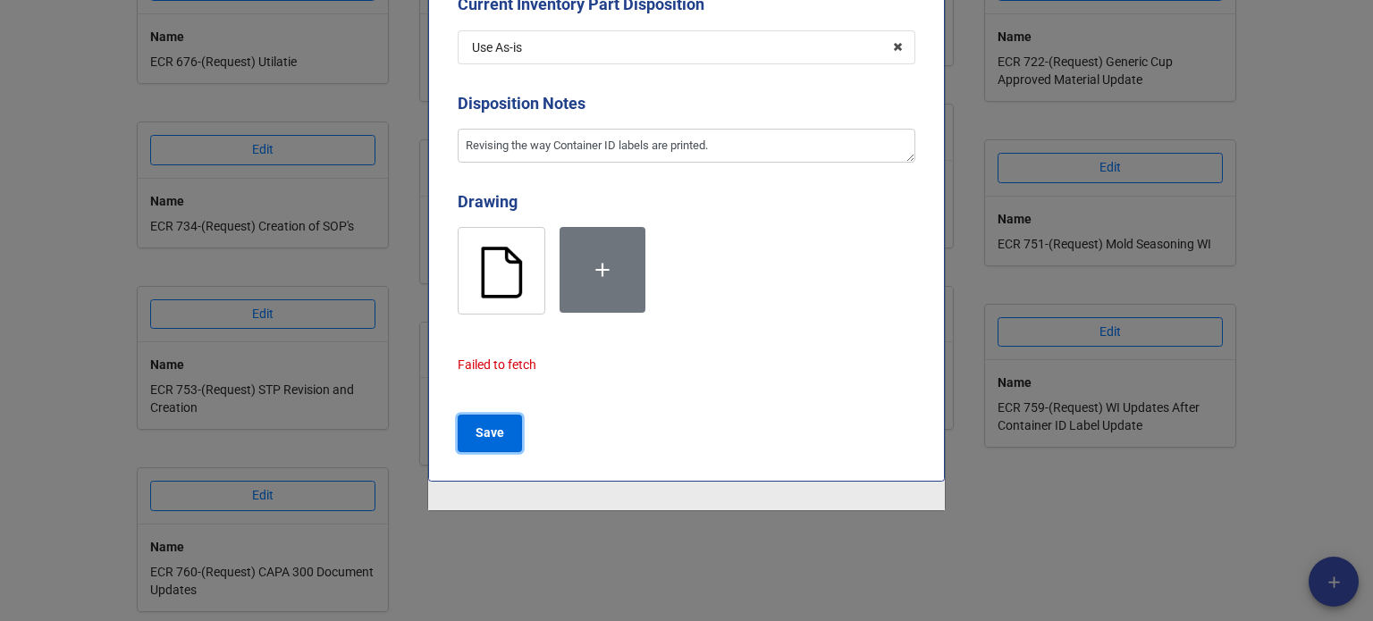
click at [486, 441] on b "Save" at bounding box center [489, 433] width 29 height 19
type textarea "x"
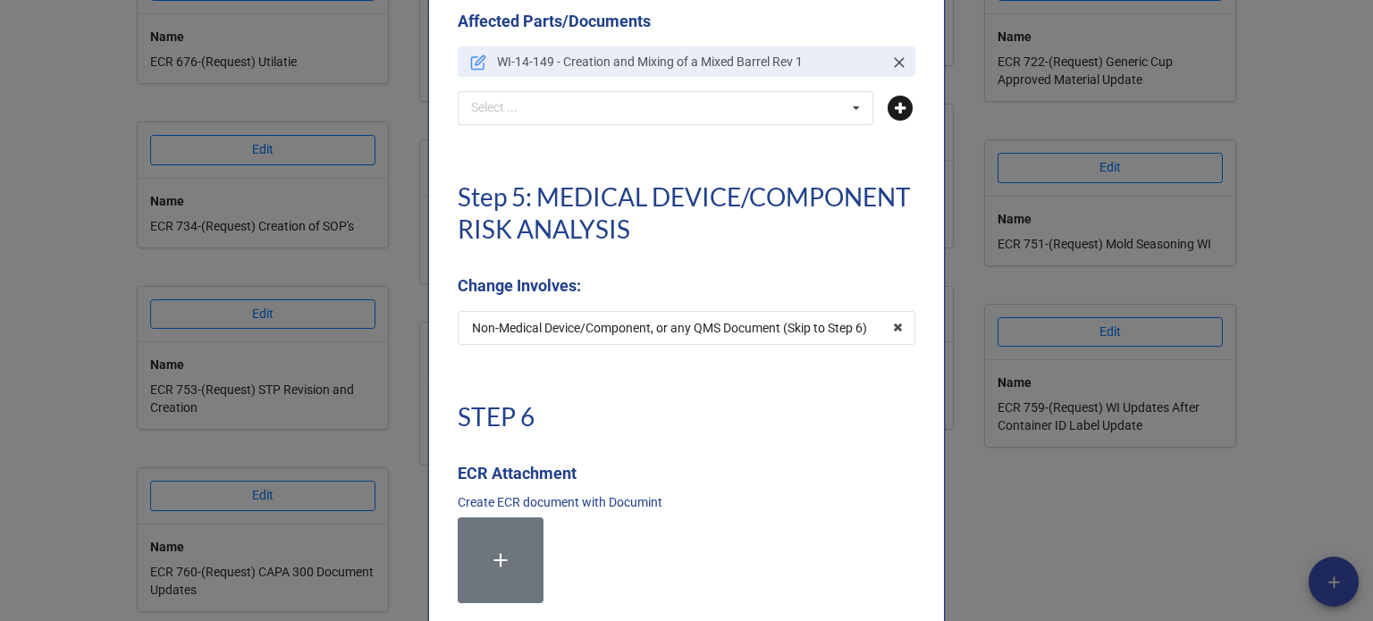
click at [905, 103] on icon at bounding box center [899, 108] width 25 height 25
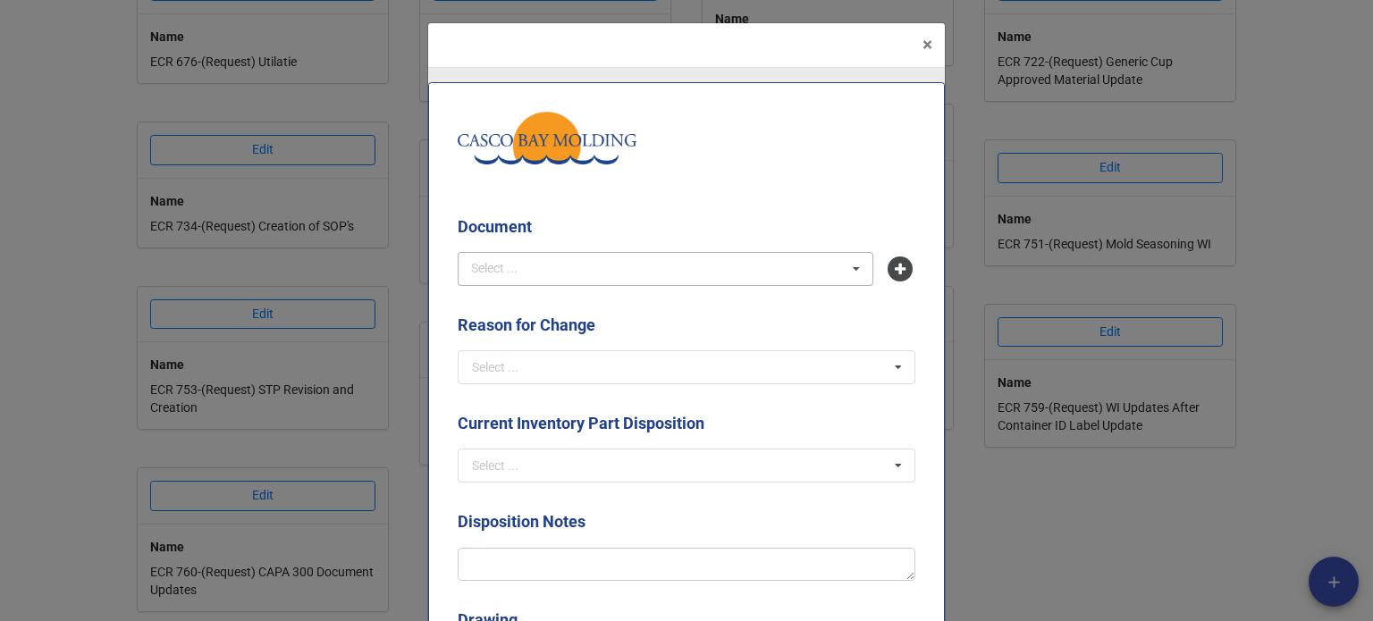
click at [568, 262] on div "Select ... No results found." at bounding box center [666, 269] width 416 height 34
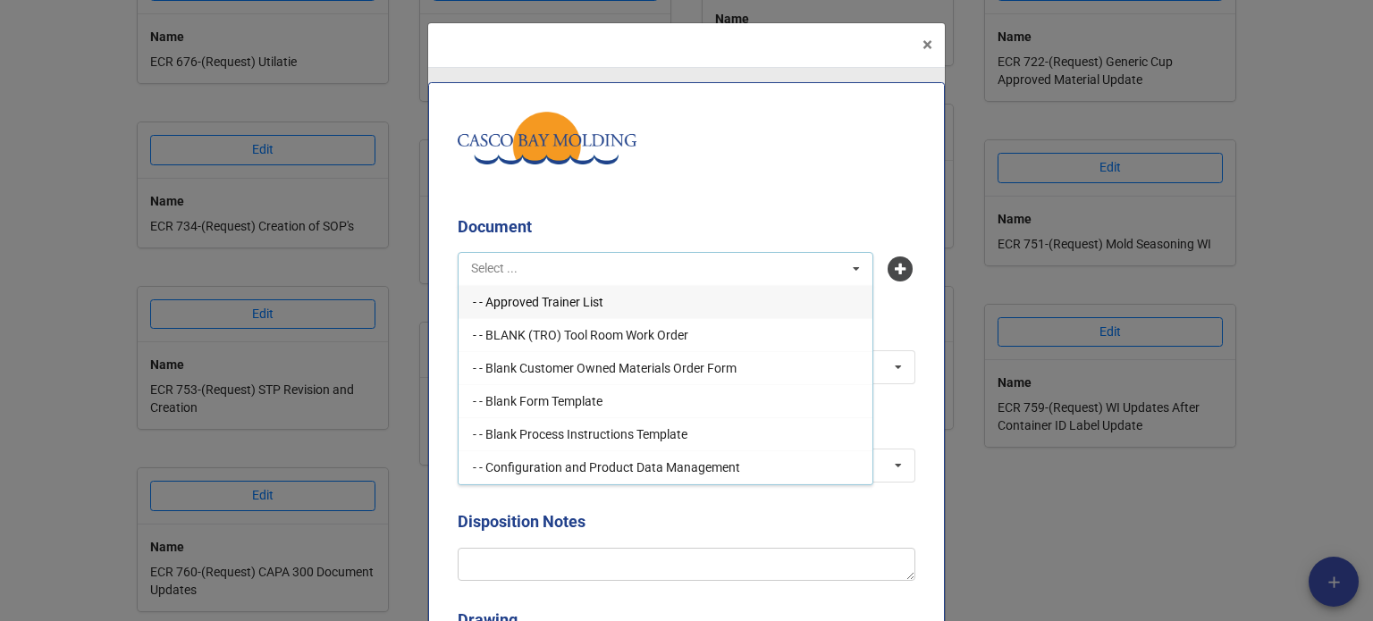
type input "1"
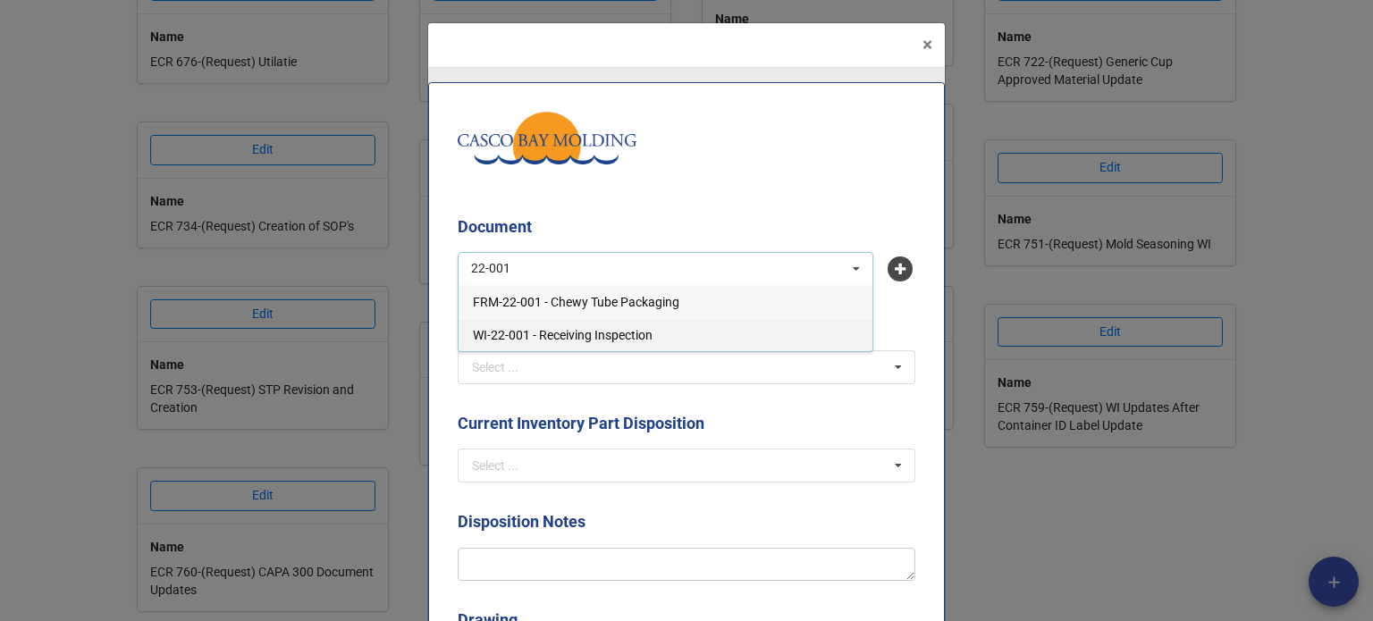
type input "22-001"
click at [576, 341] on span "WI-22-001 - Receiving Inspection" at bounding box center [563, 335] width 180 height 14
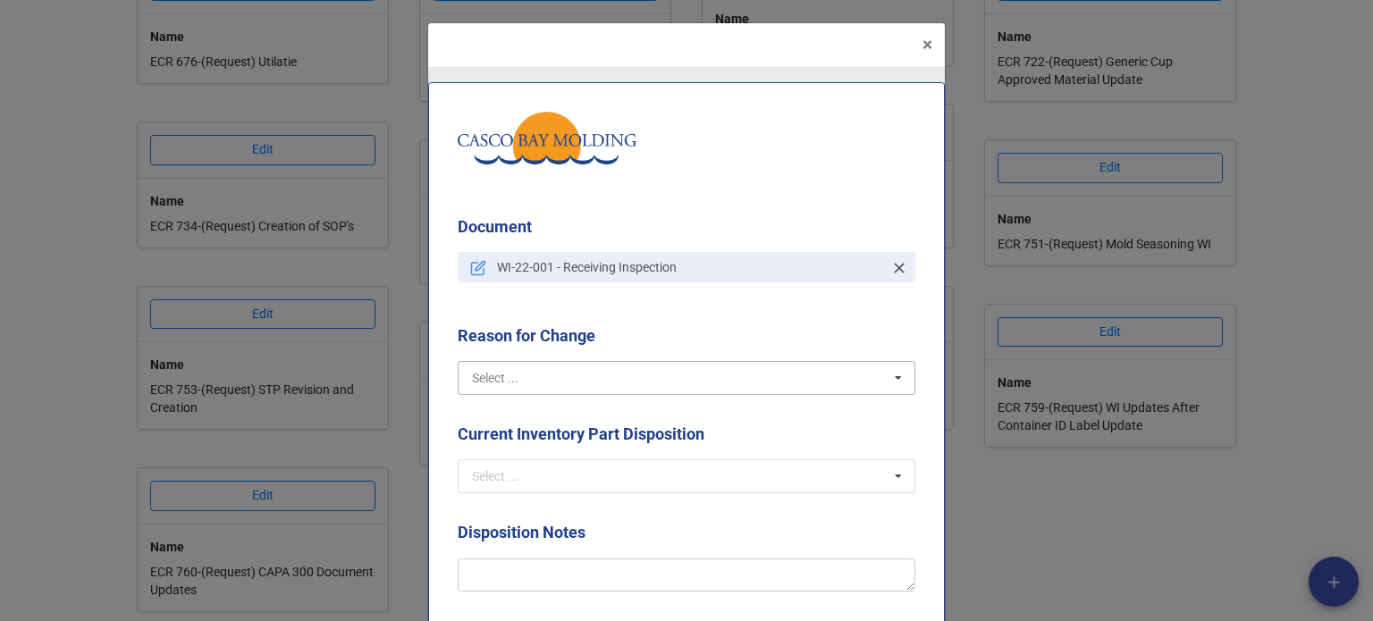
click at [591, 365] on div "Document WI-22-001 - Receiving Inspection Reason for Change Select ... Create R…" at bounding box center [686, 473] width 517 height 783
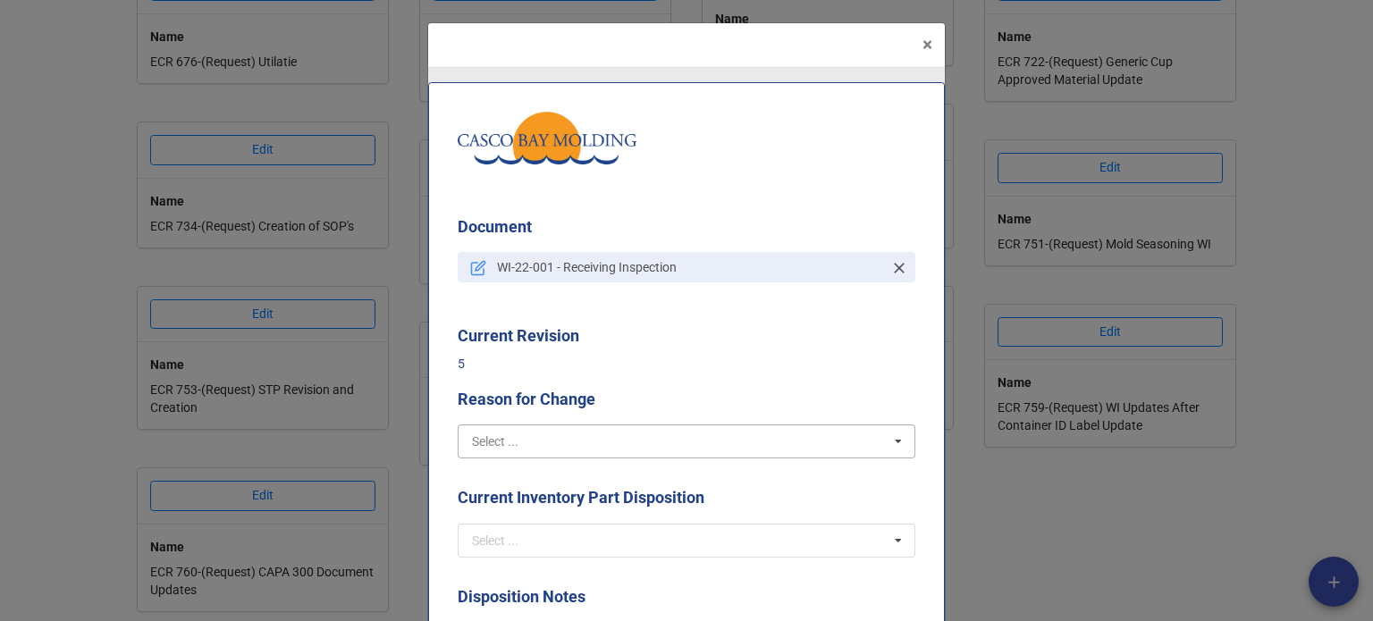
click at [554, 443] on input "text" at bounding box center [687, 441] width 456 height 32
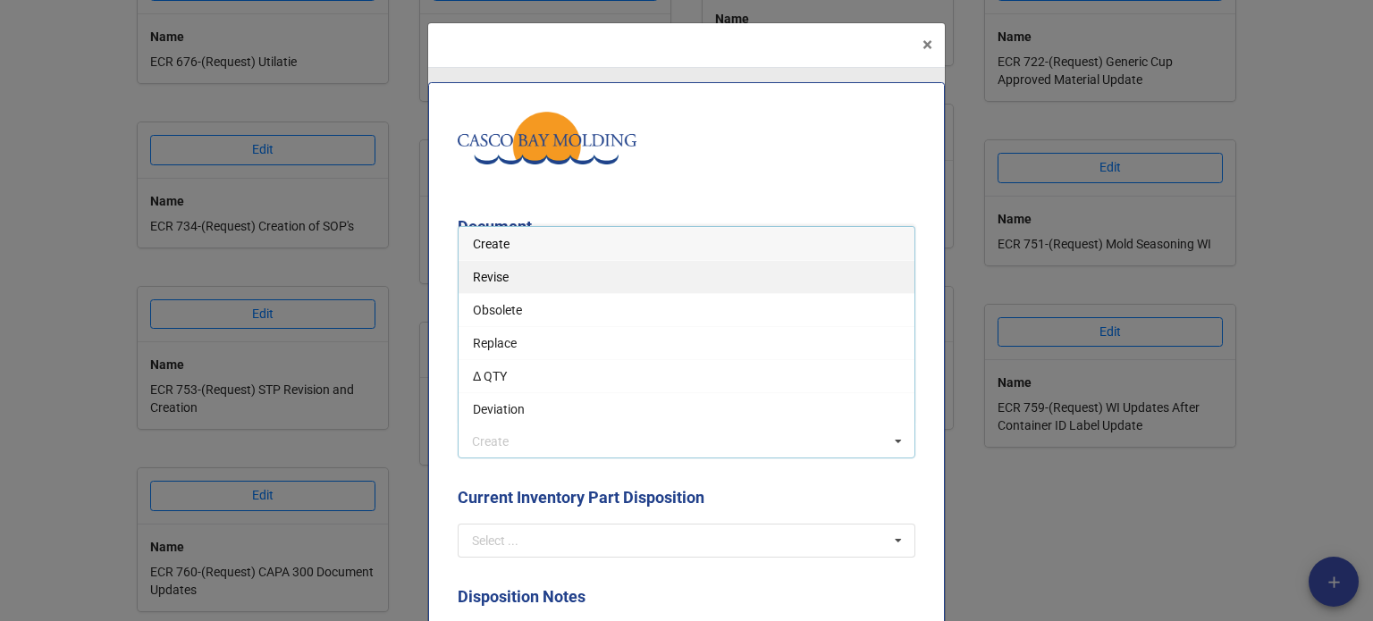
click at [496, 285] on div "Revise" at bounding box center [686, 276] width 456 height 33
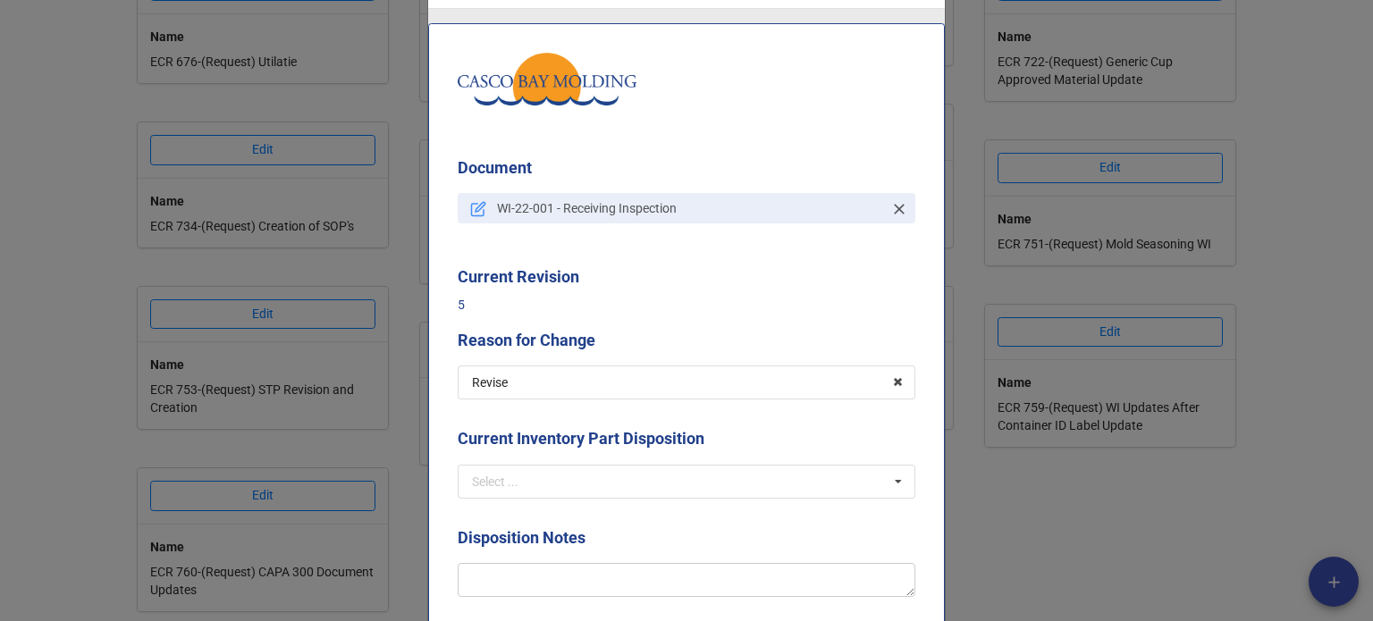
scroll to position [179, 0]
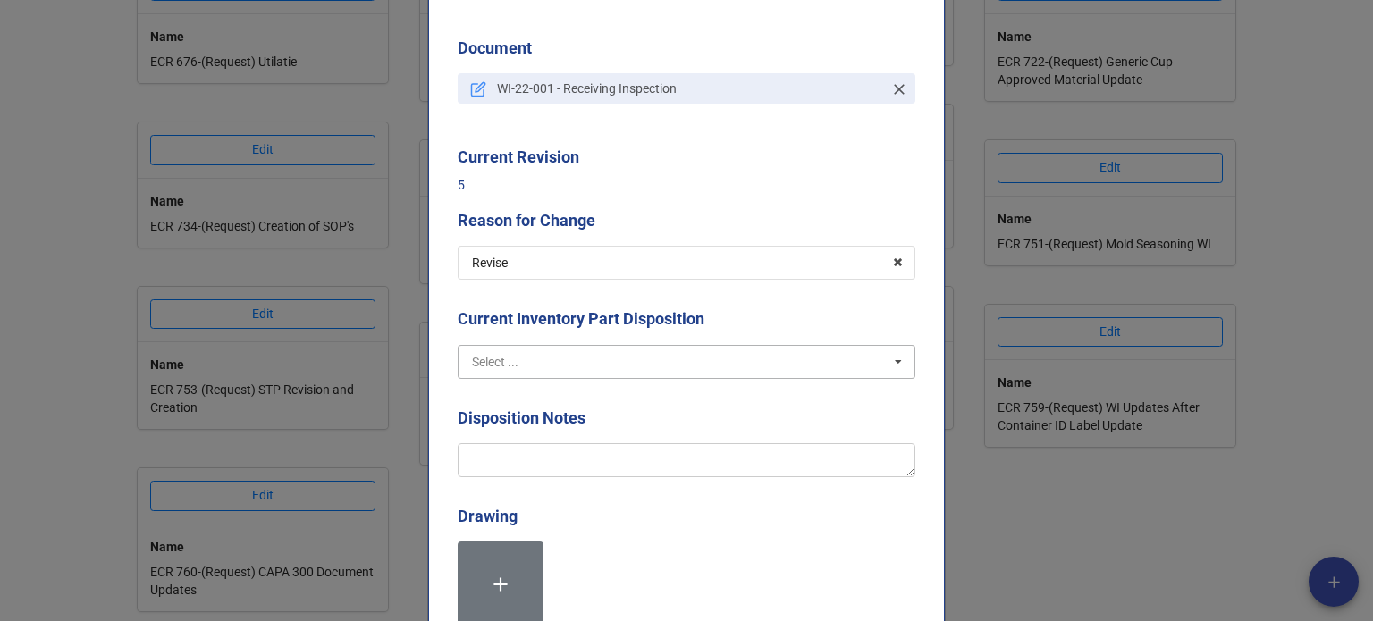
click at [514, 353] on input "text" at bounding box center [687, 362] width 456 height 32
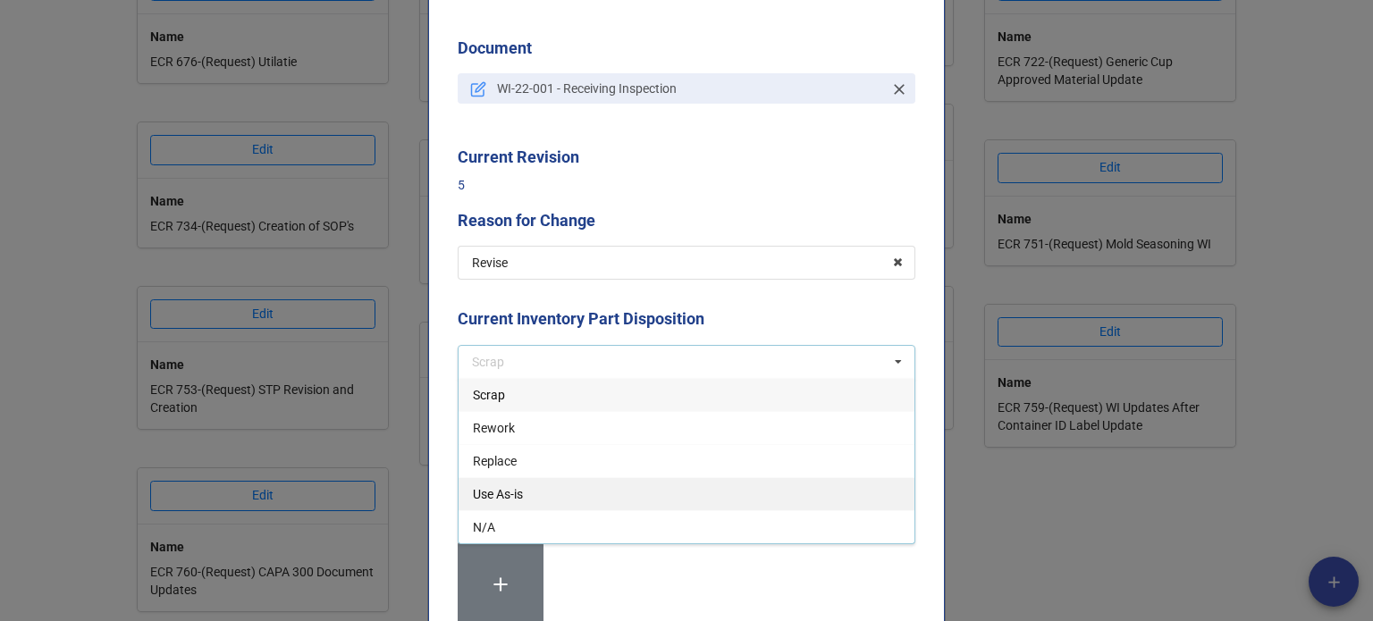
click at [504, 497] on span "Use As-is" at bounding box center [498, 494] width 50 height 14
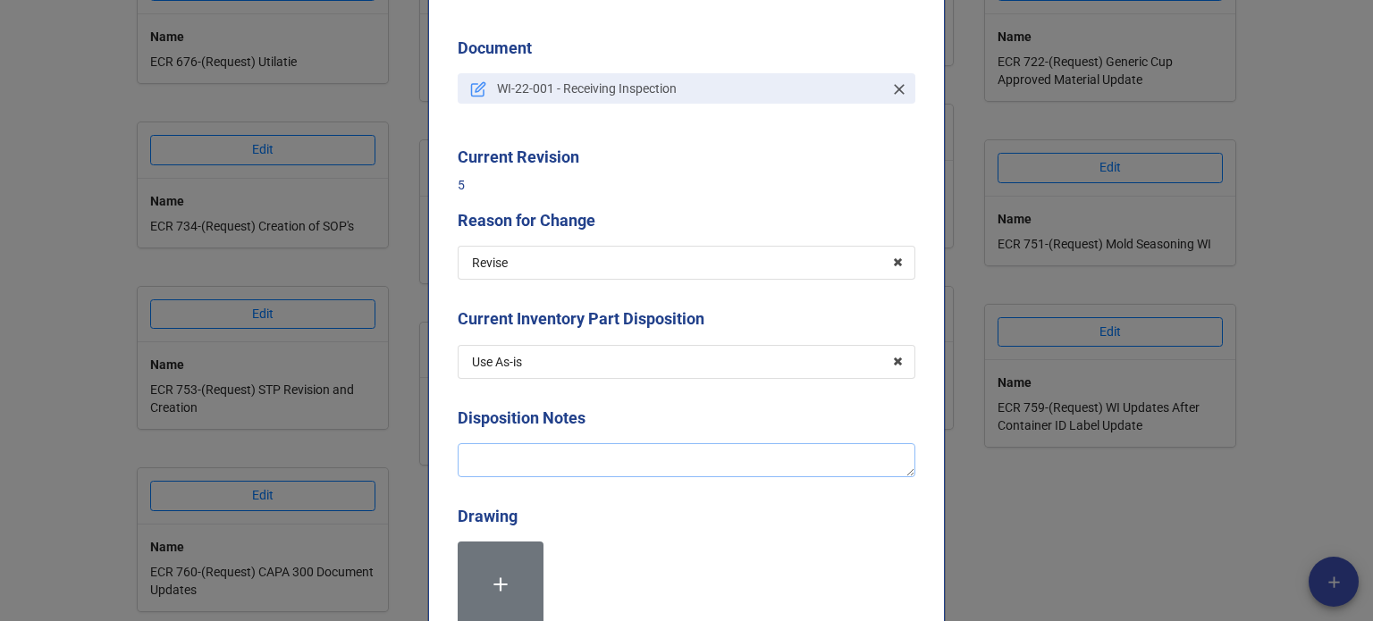
click at [543, 471] on textarea at bounding box center [687, 460] width 458 height 34
type textarea "x"
type textarea "Re"
type textarea "x"
type textarea "Rev"
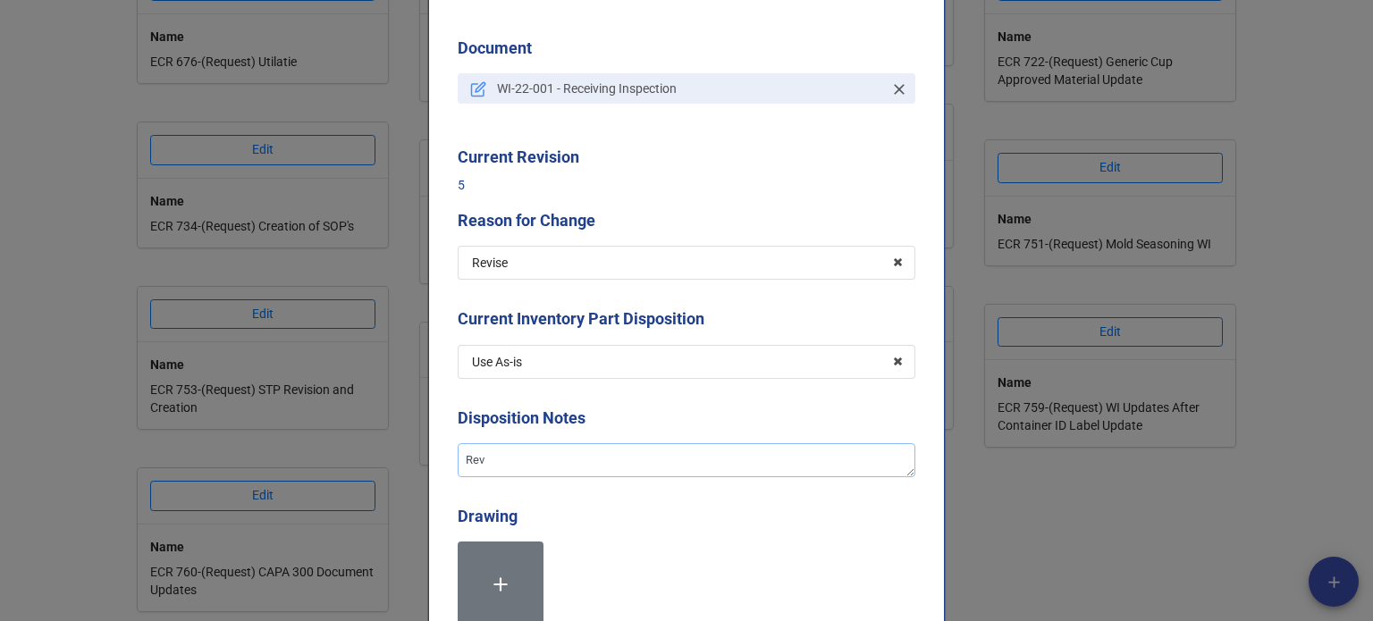
type textarea "x"
type textarea "Revi"
type textarea "x"
type textarea "Revis"
type textarea "x"
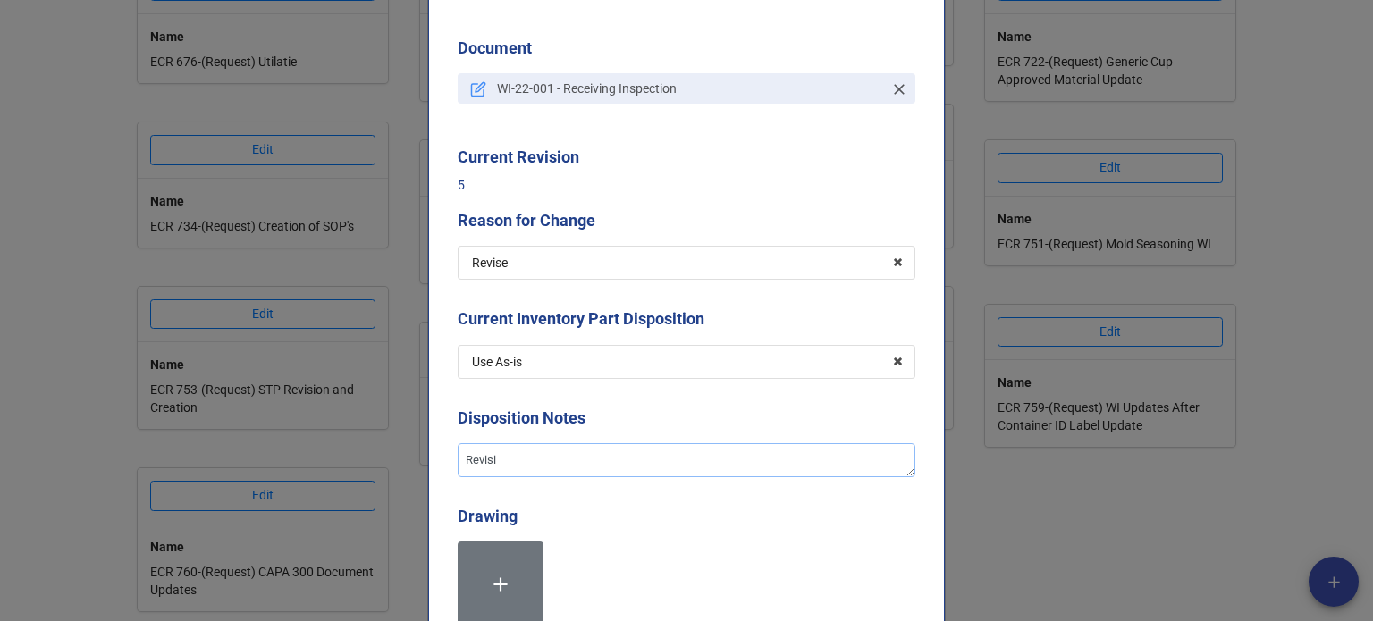
type textarea "Revisin"
type textarea "x"
type textarea "Revising"
type textarea "x"
type textarea "Revising"
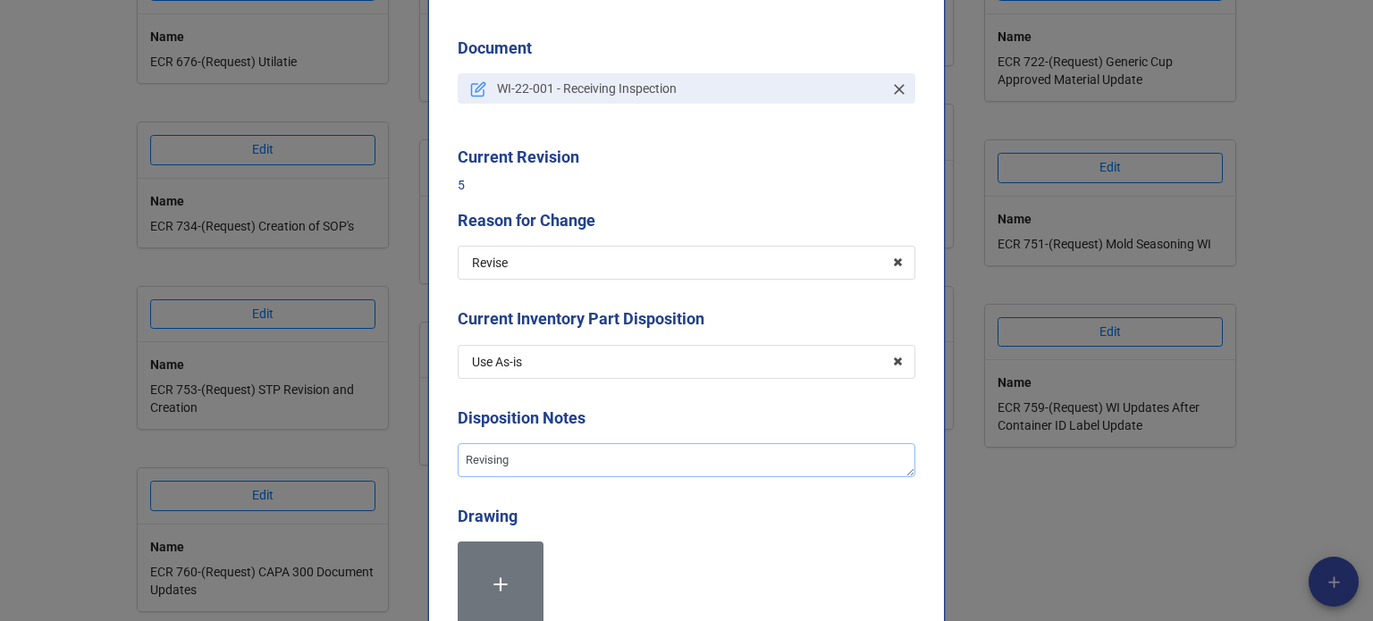
type textarea "x"
type textarea "Revising t"
type textarea "x"
type textarea "Revising th"
type textarea "x"
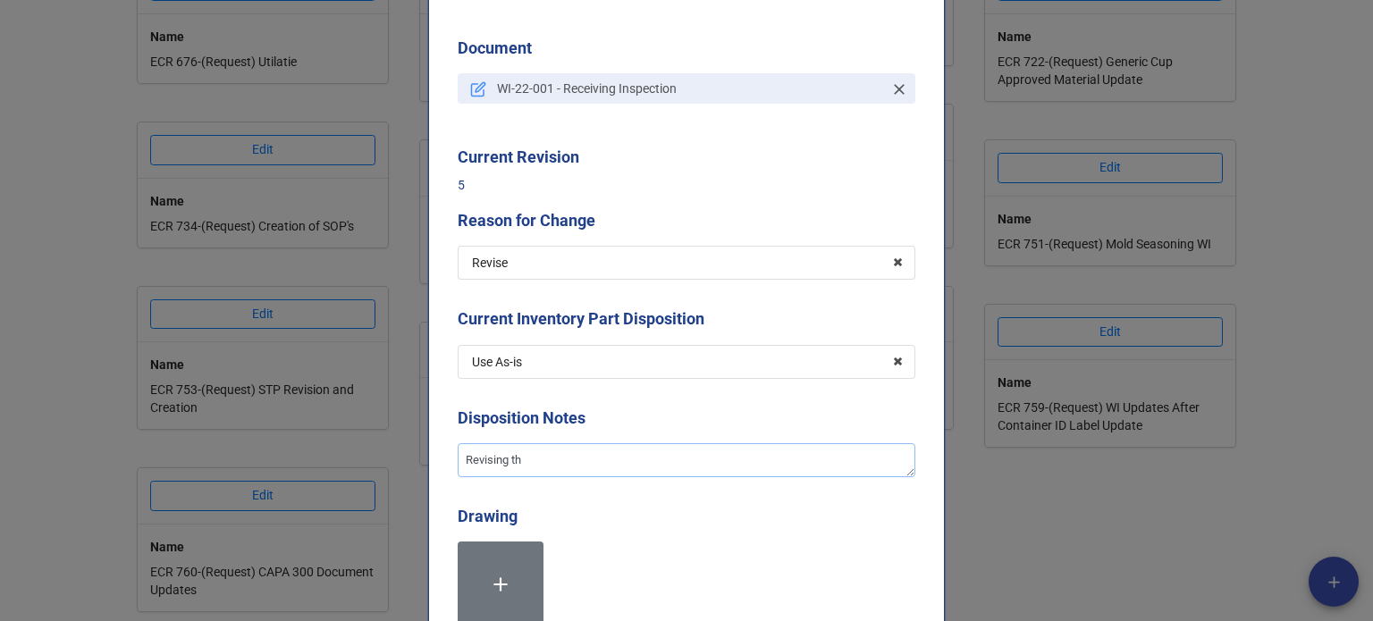
type textarea "Revising the"
type textarea "x"
type textarea "Revising the"
type textarea "x"
type textarea "Revising the w"
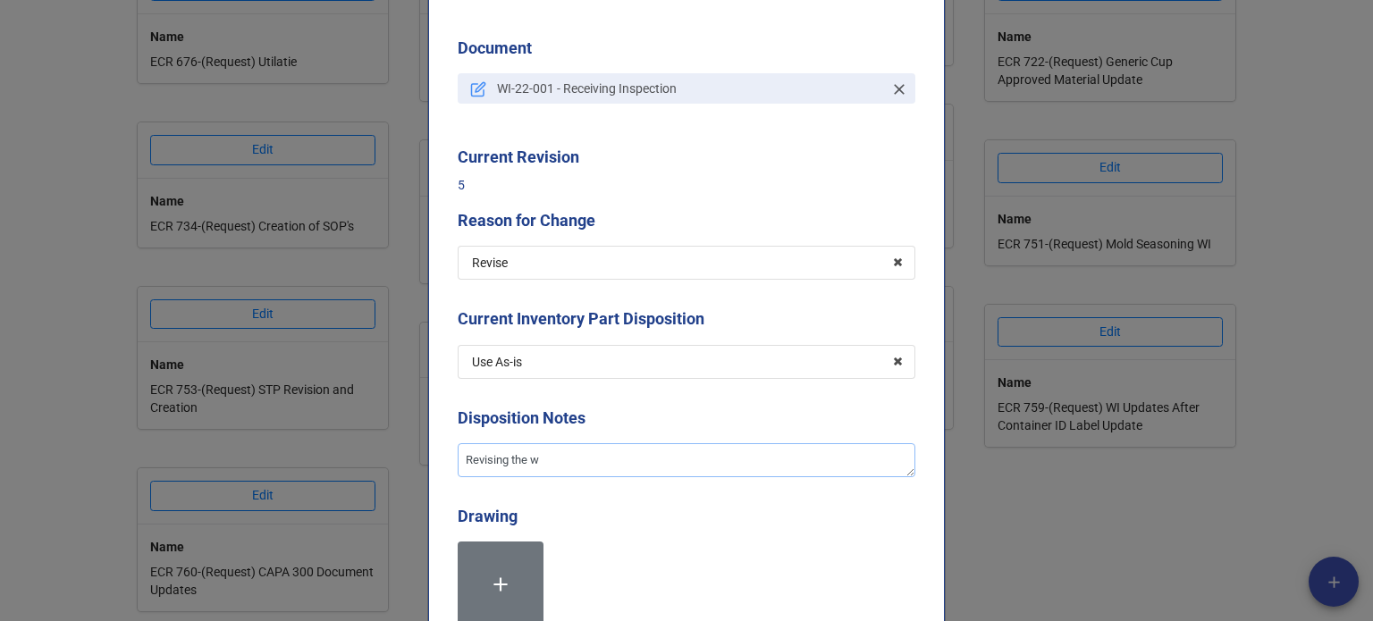
type textarea "x"
type textarea "Revising the wa"
type textarea "x"
type textarea "Revising the way"
type textarea "x"
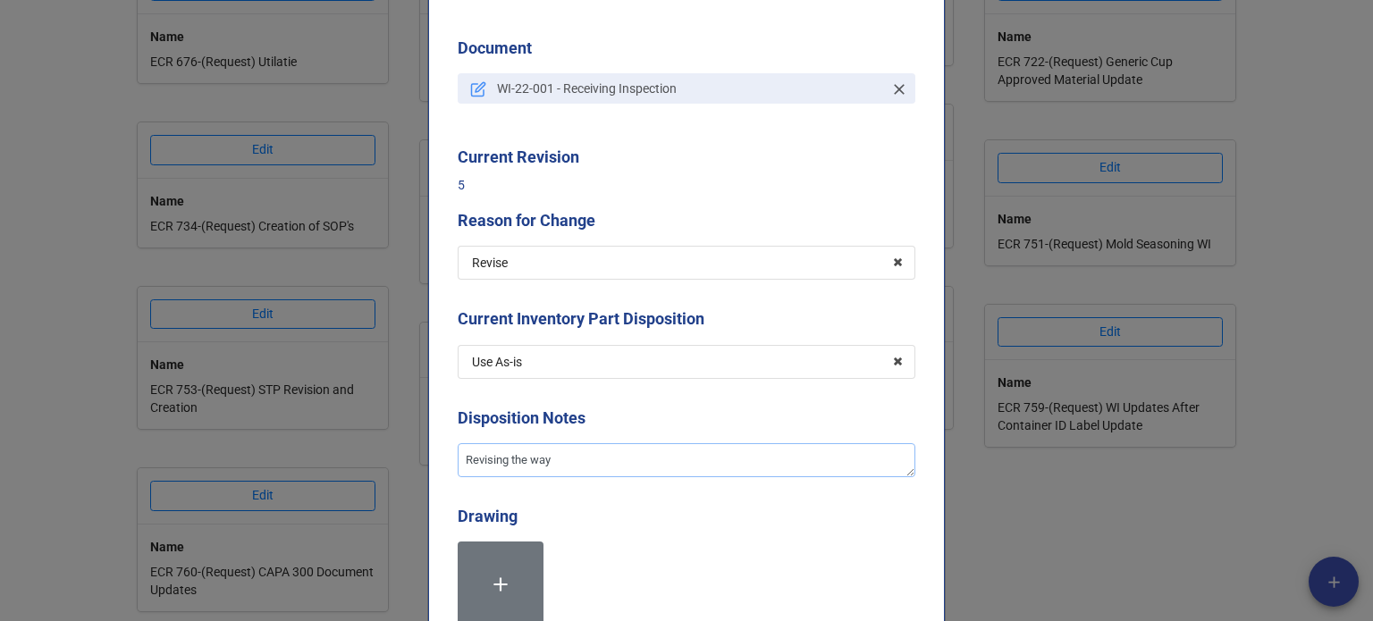
type textarea "Revising the way t"
type textarea "x"
type textarea "Revising the way tha"
type textarea "x"
type textarea "Revising the way that"
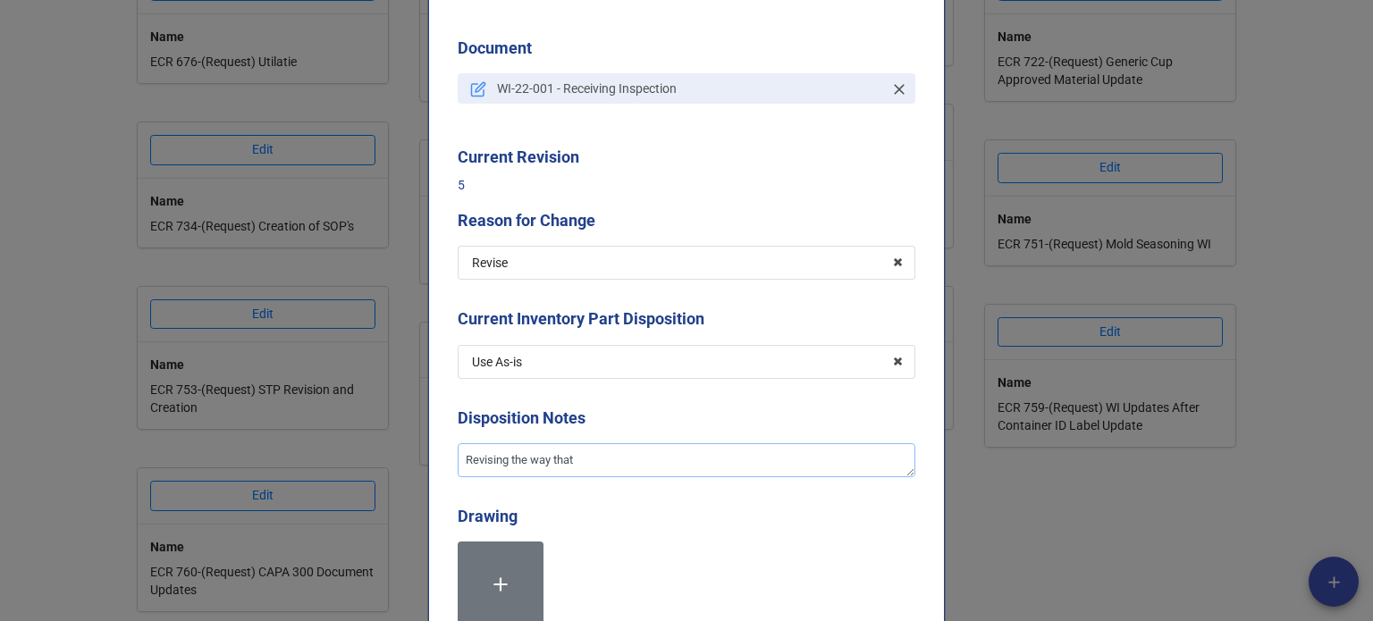
type textarea "x"
type textarea "Revising the way that"
type textarea "x"
type textarea "Revising the way that c"
type textarea "x"
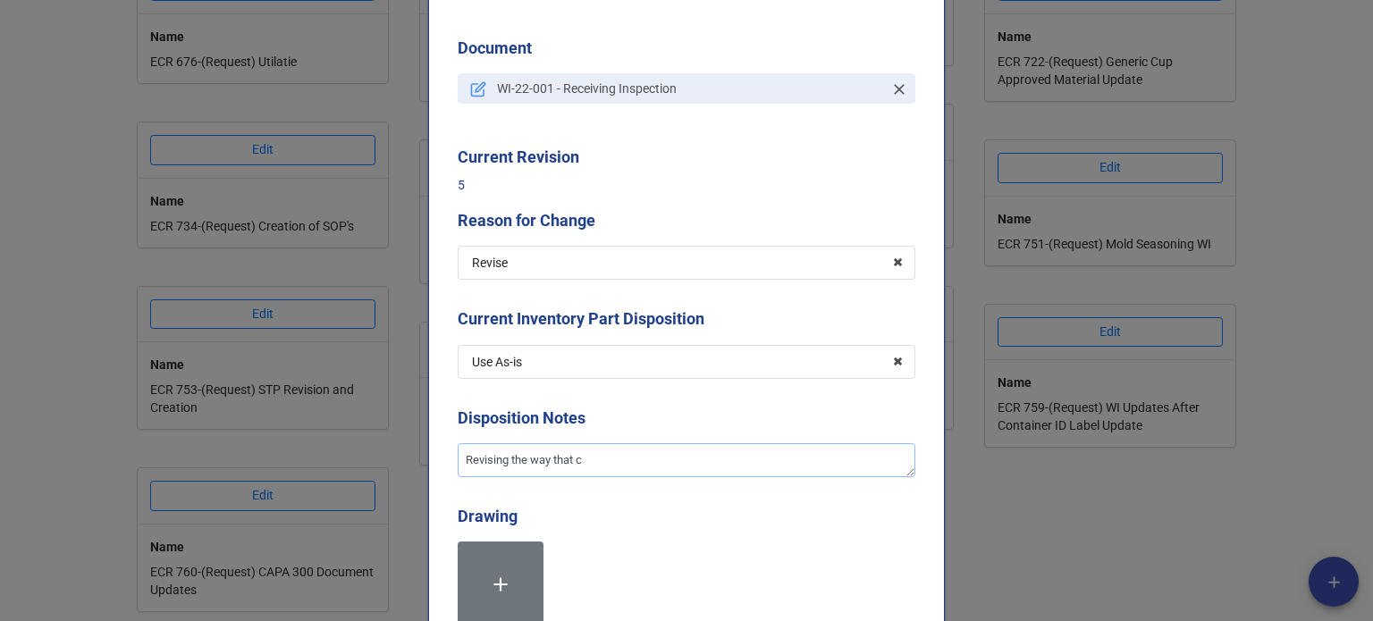
type textarea "Revising the way that co"
type textarea "x"
type textarea "Revising the way that con"
type textarea "x"
type textarea "Revising the way that cont"
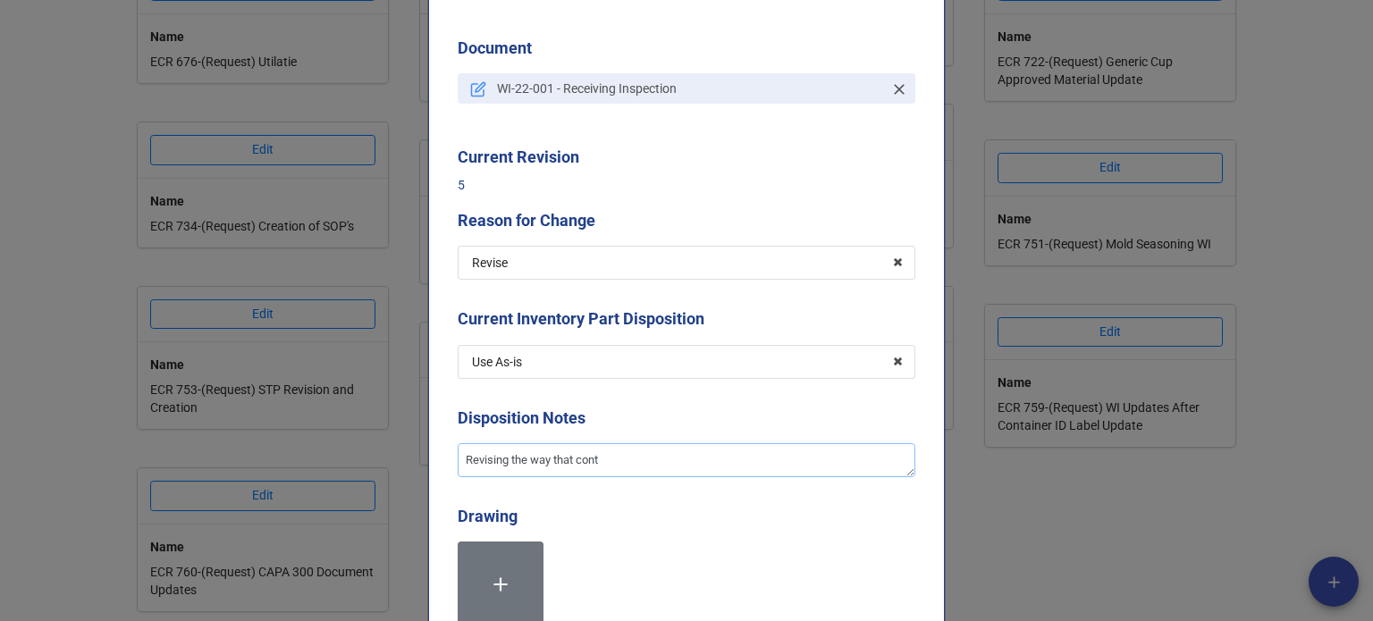
type textarea "x"
type textarea "Revising the way that contai"
type textarea "x"
type textarea "Revising the way that containe"
type textarea "x"
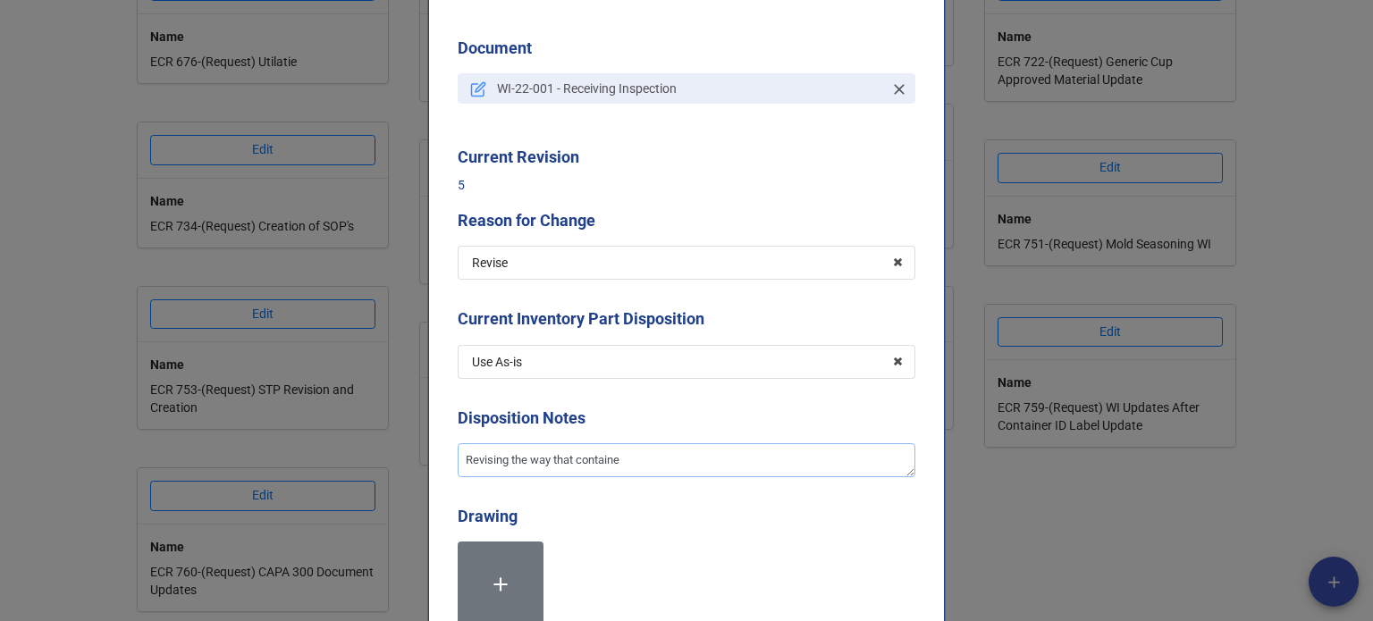
type textarea "Revising the way that container"
type textarea "x"
type textarea "Revising the way that container"
type textarea "x"
type textarea "Revising the way that container I"
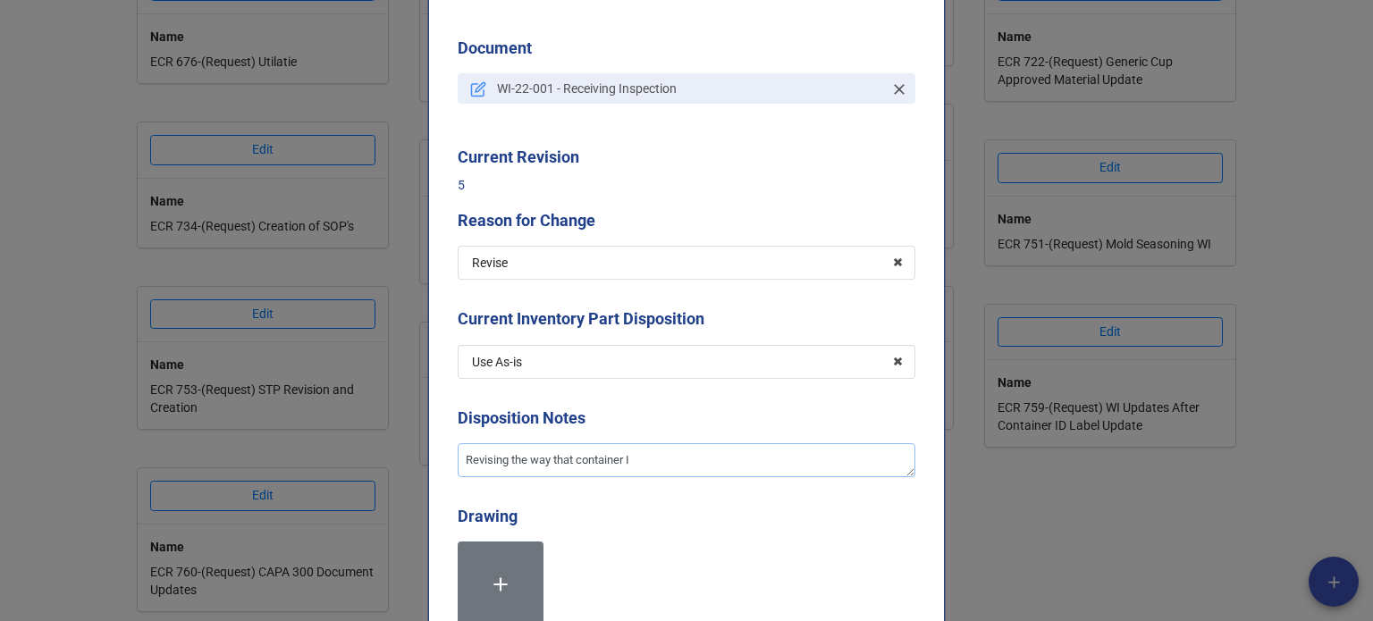
type textarea "x"
type textarea "Revising the way that container ID"
type textarea "x"
type textarea "Revising the way that container ID l"
type textarea "x"
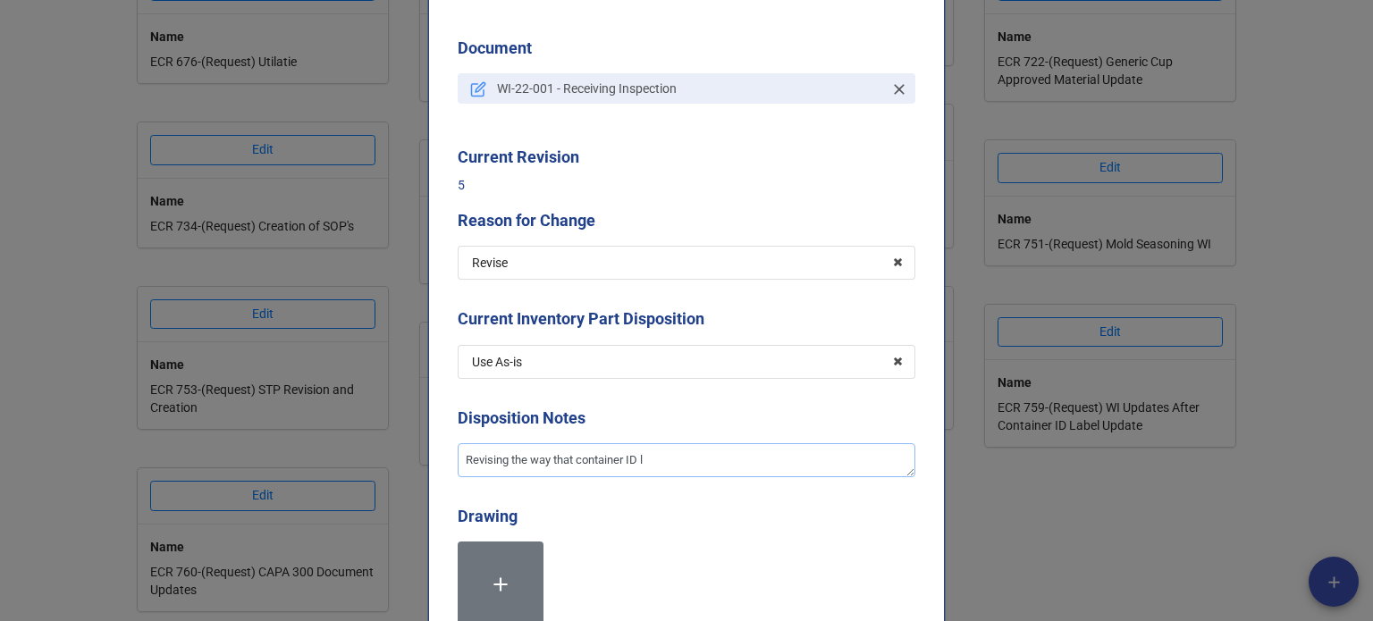
type textarea "Revising the way that container ID la"
type textarea "x"
type textarea "Revising the way that container ID labe"
type textarea "x"
type textarea "Revising the way that container ID label"
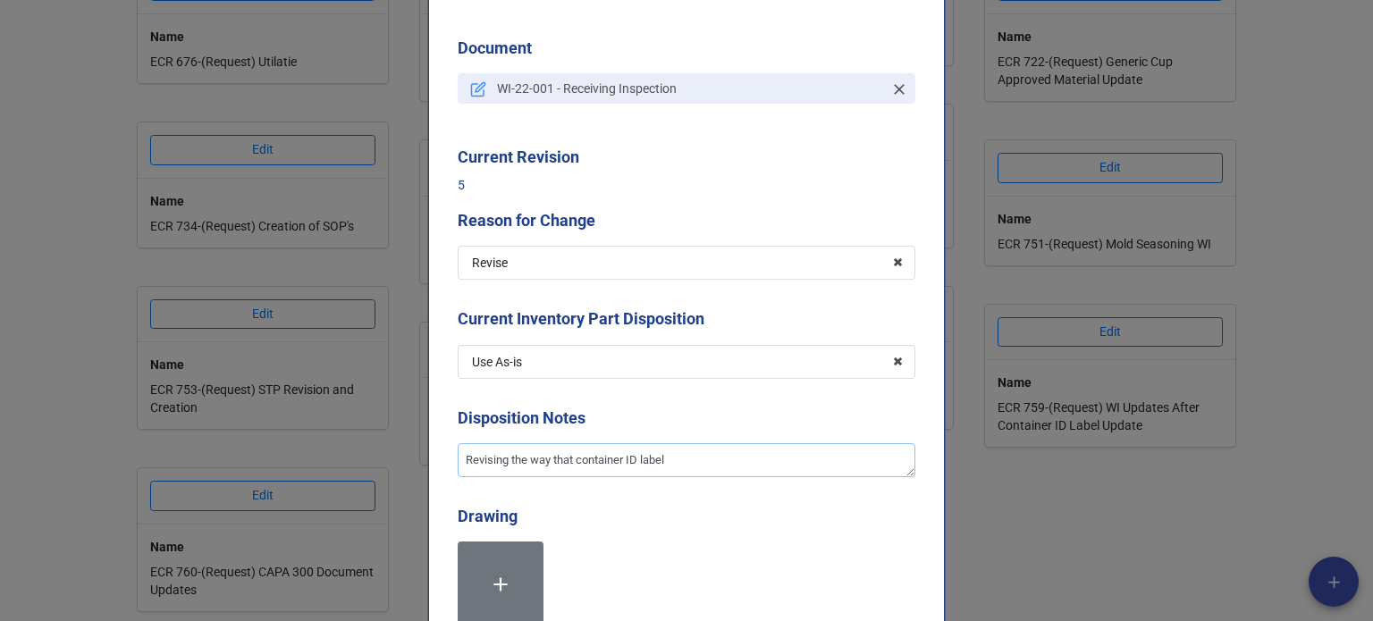
type textarea "x"
type textarea "Revising the way that container ID labels"
type textarea "x"
type textarea "Revising the way that container ID labels"
type textarea "x"
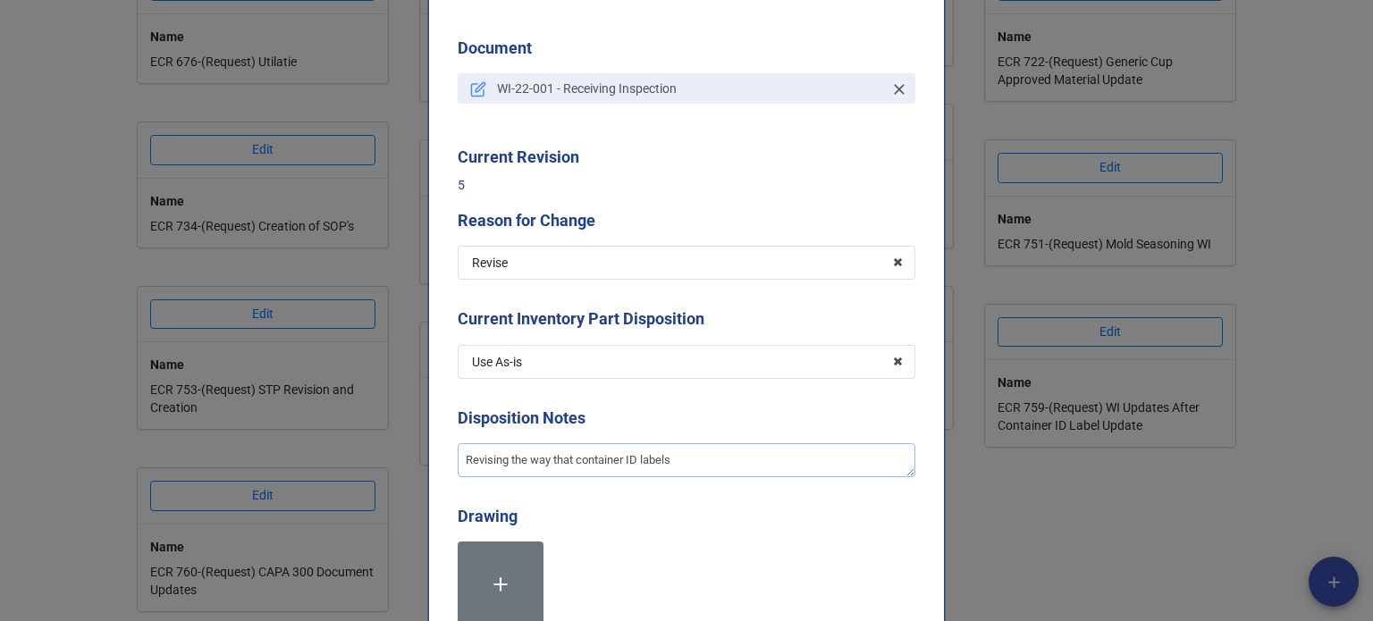
type textarea "Revising the way that container ID labels a"
type textarea "x"
type textarea "Revising the way that container ID labels are"
type textarea "x"
type textarea "Revising the way that container ID labels are"
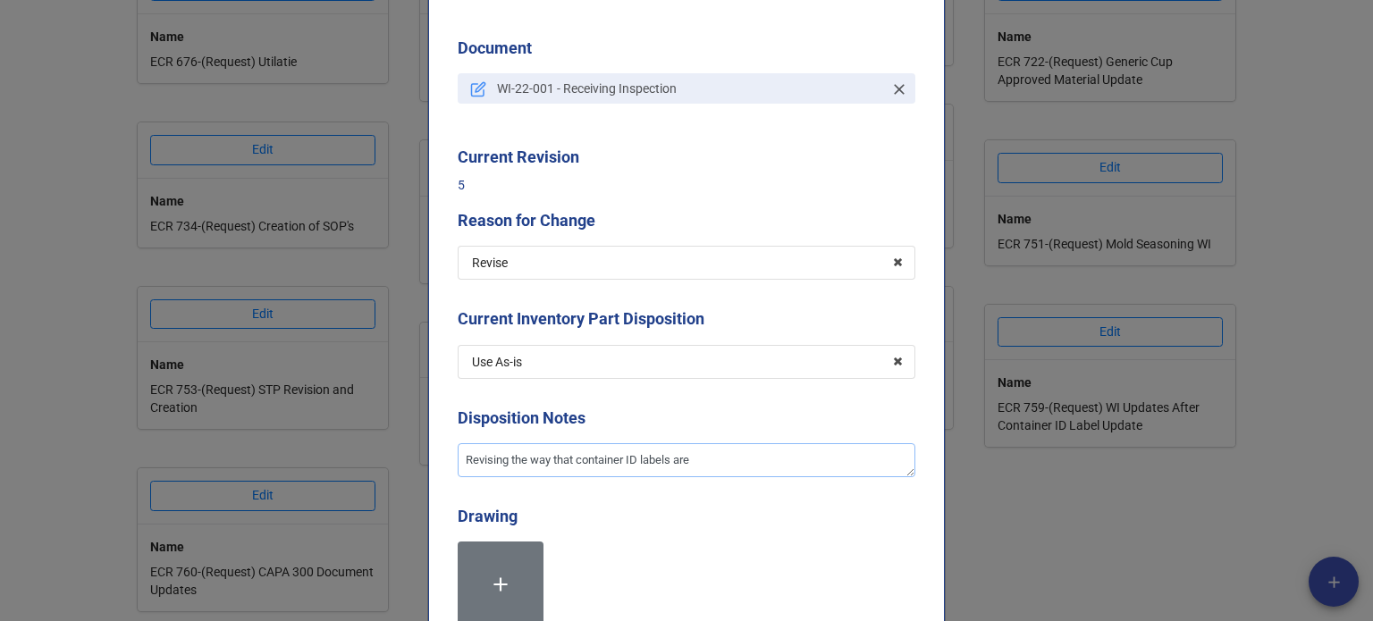
type textarea "x"
type textarea "Revising the way that container ID labels are p"
type textarea "x"
type textarea "Revising the way that container ID labels are pr"
type textarea "x"
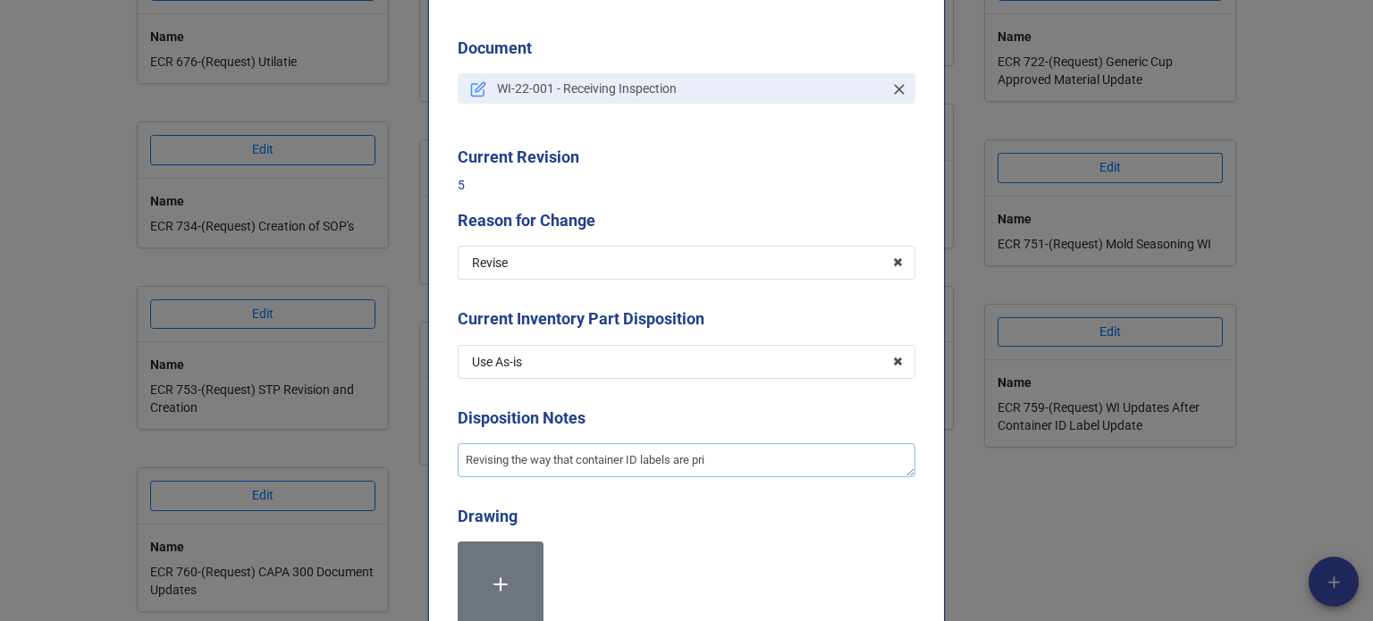
type textarea "Revising the way that container ID labels are prin"
type textarea "x"
type textarea "Revising the way that container ID labels are print"
type textarea "x"
type textarea "Revising the way that container ID labels are printe"
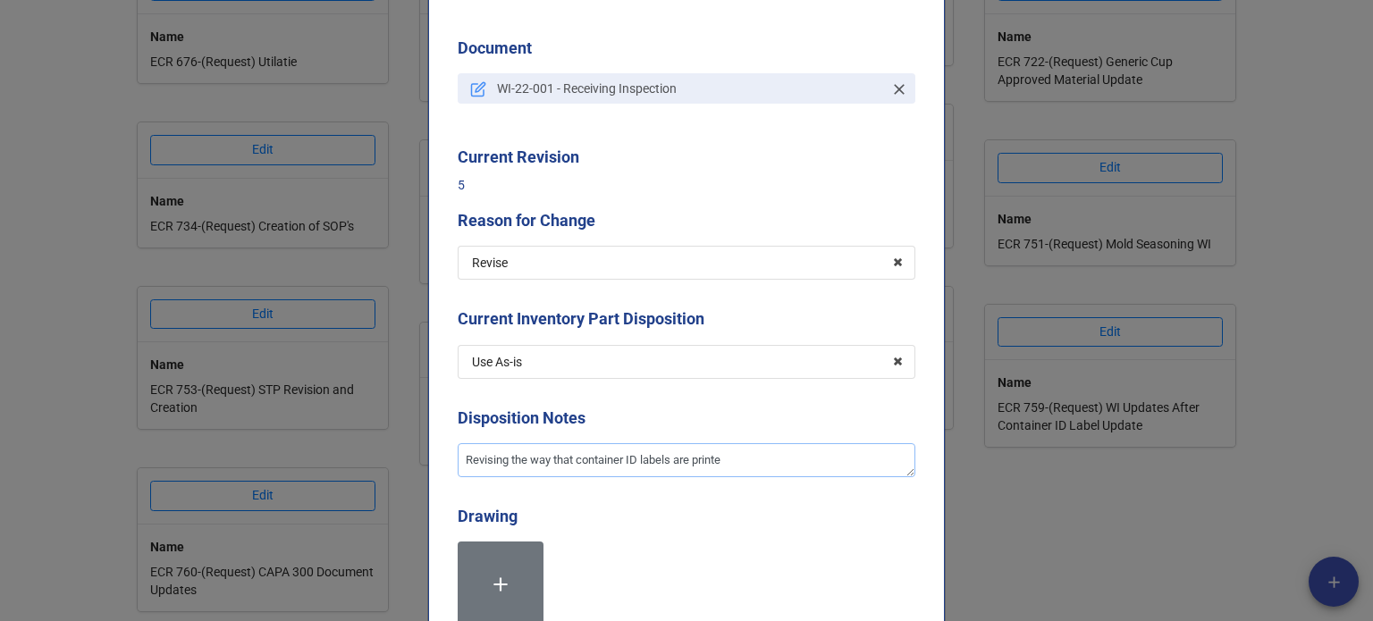
type textarea "x"
type textarea "Revising the way that container ID labels are printed"
type textarea "x"
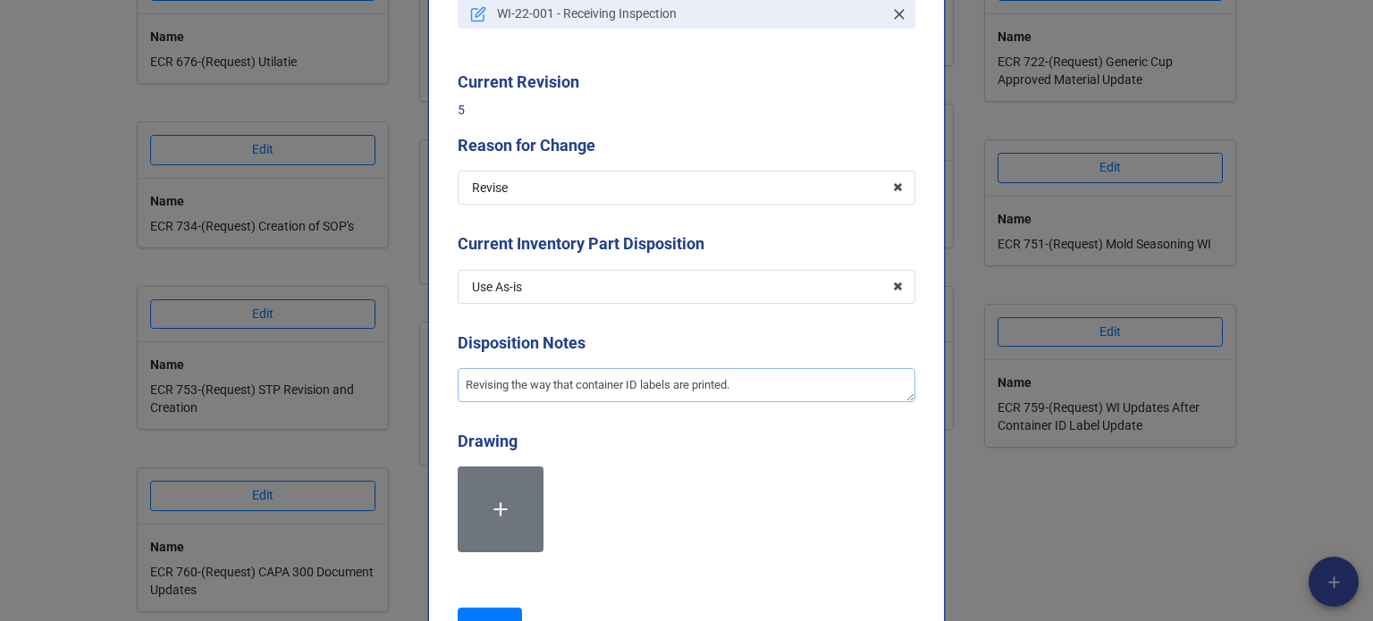
scroll to position [357, 0]
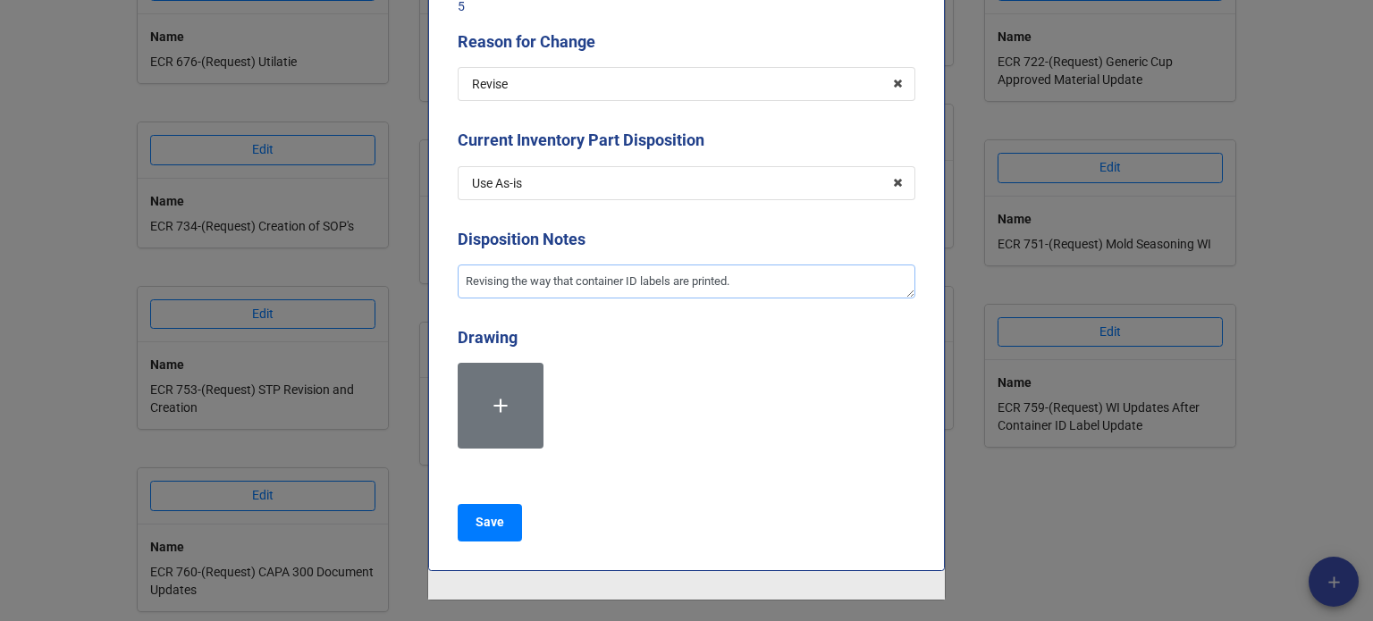
type textarea "Revising the way that container ID labels are printed."
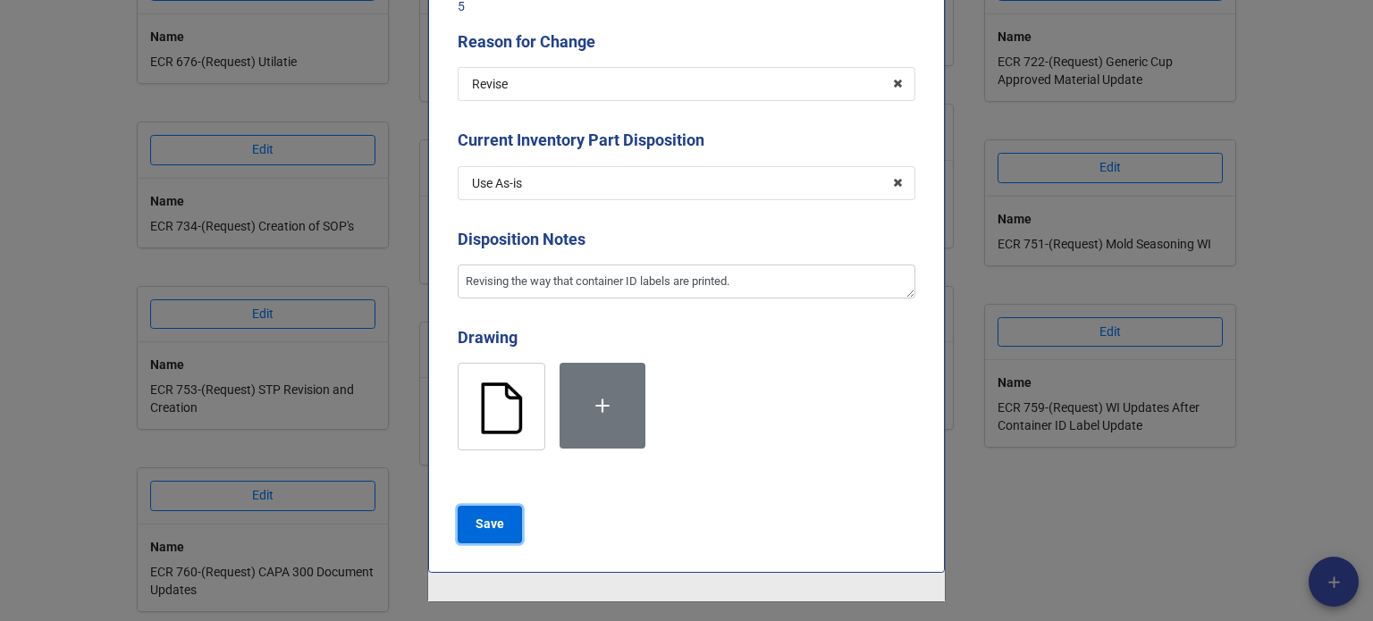
click at [491, 528] on b "Save" at bounding box center [489, 524] width 29 height 19
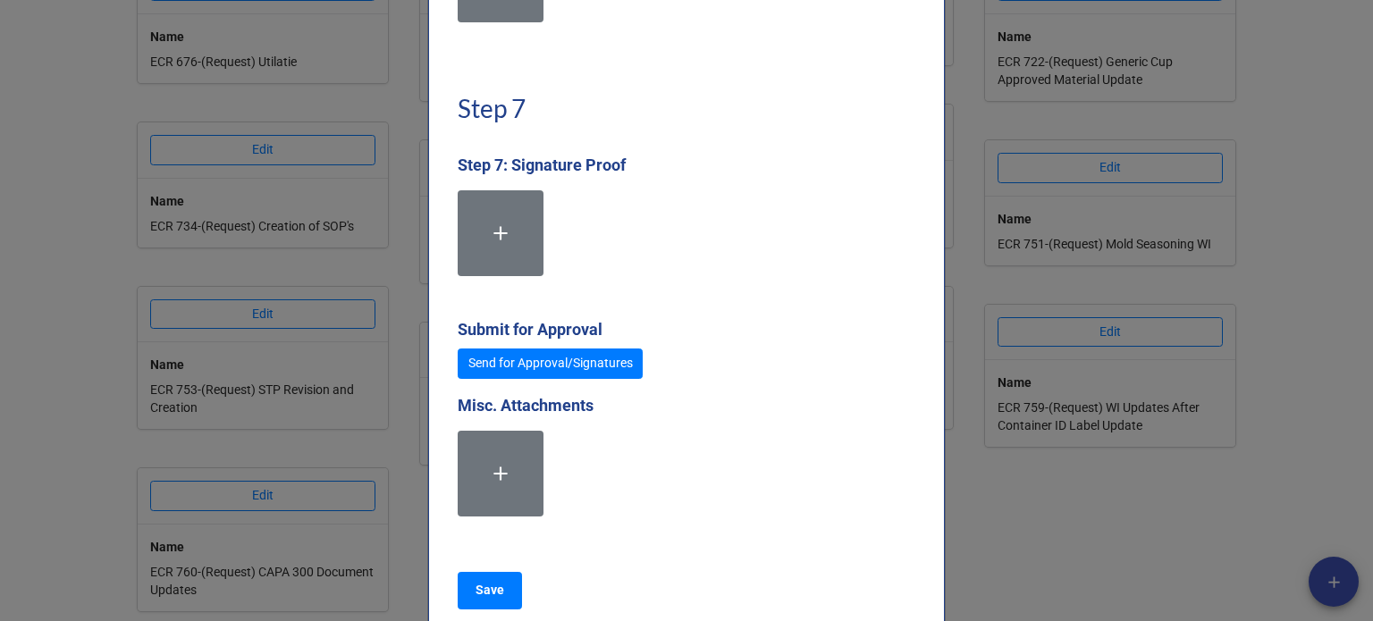
scroll to position [4983, 0]
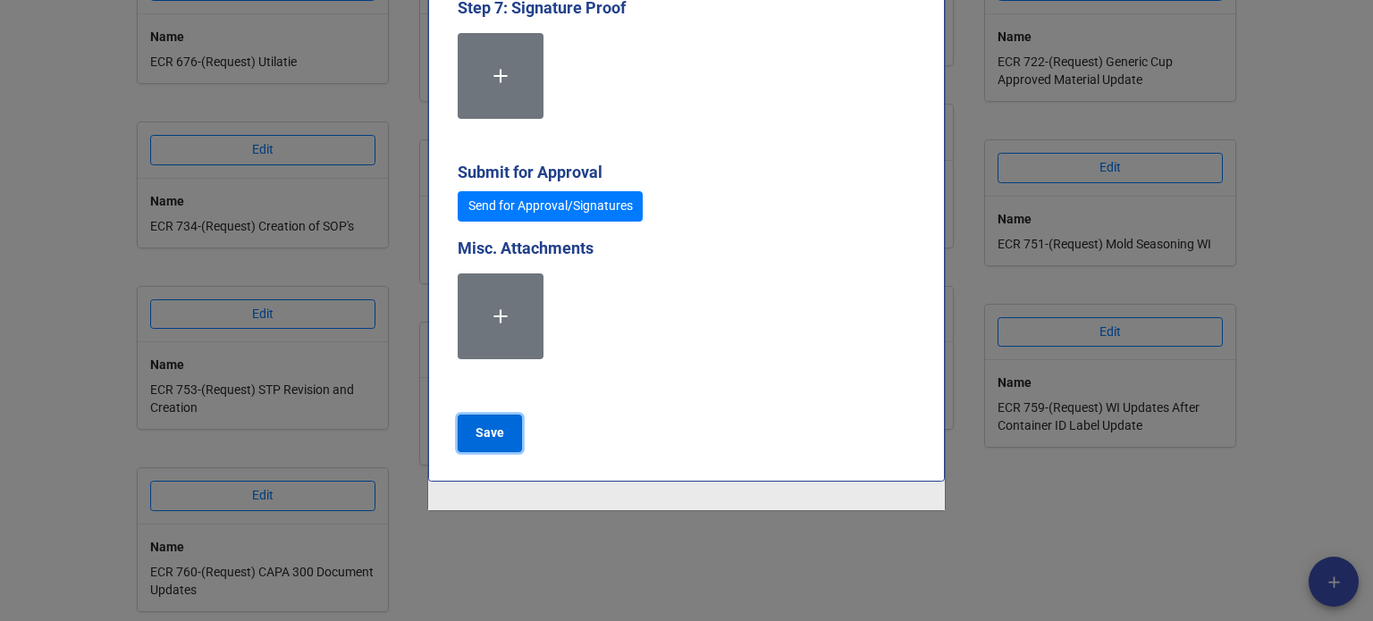
click at [500, 433] on button "Save" at bounding box center [490, 434] width 64 height 38
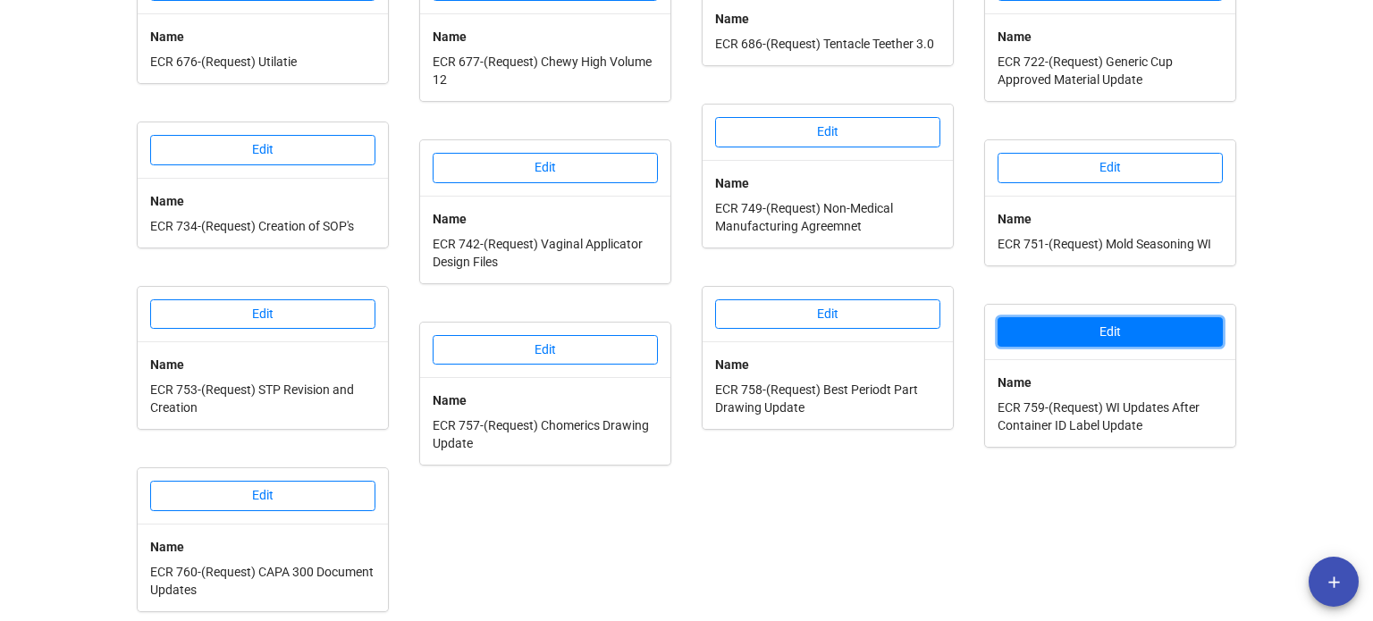
click at [1064, 317] on button "Edit" at bounding box center [1109, 332] width 225 height 30
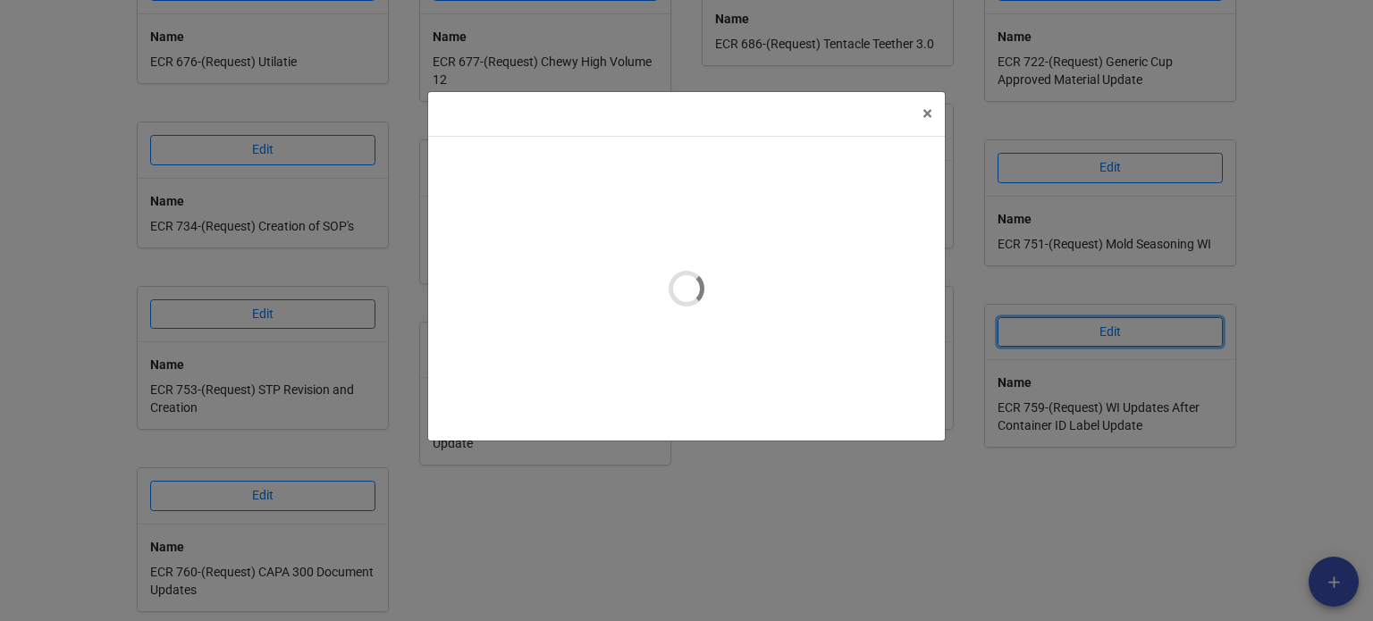
type textarea "x"
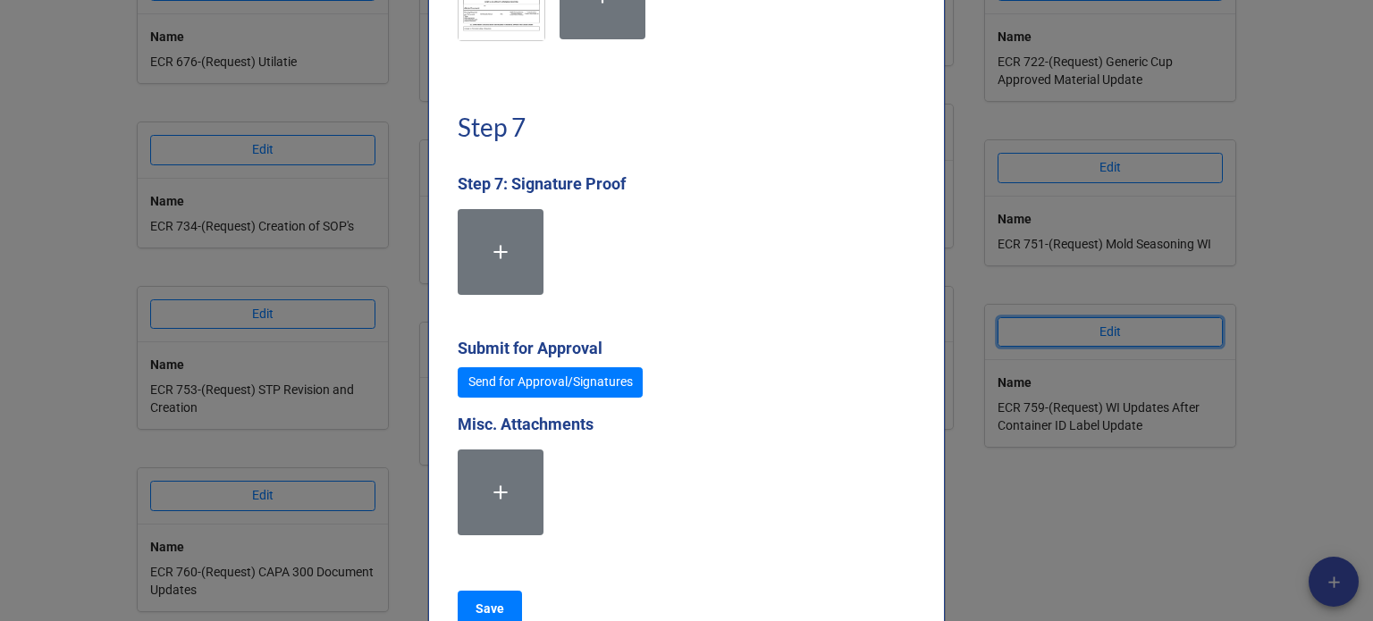
scroll to position [4825, 0]
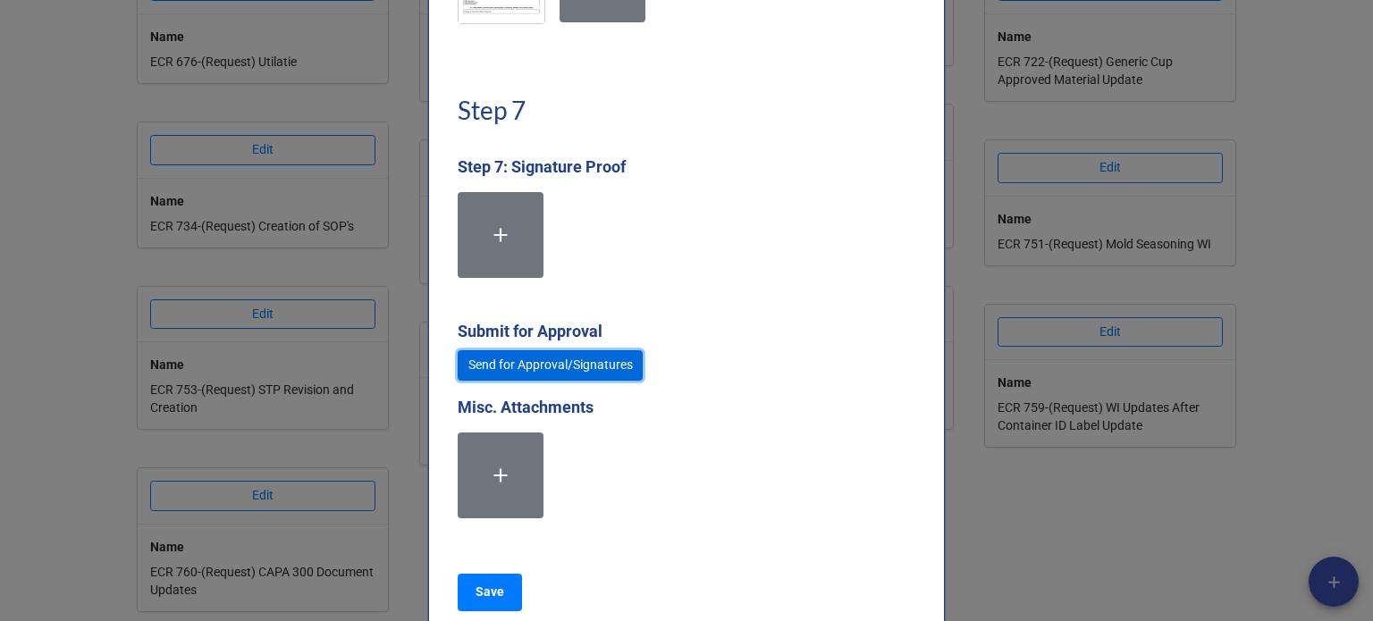
click at [565, 364] on link "Send for Approval/Signatures" at bounding box center [550, 365] width 185 height 30
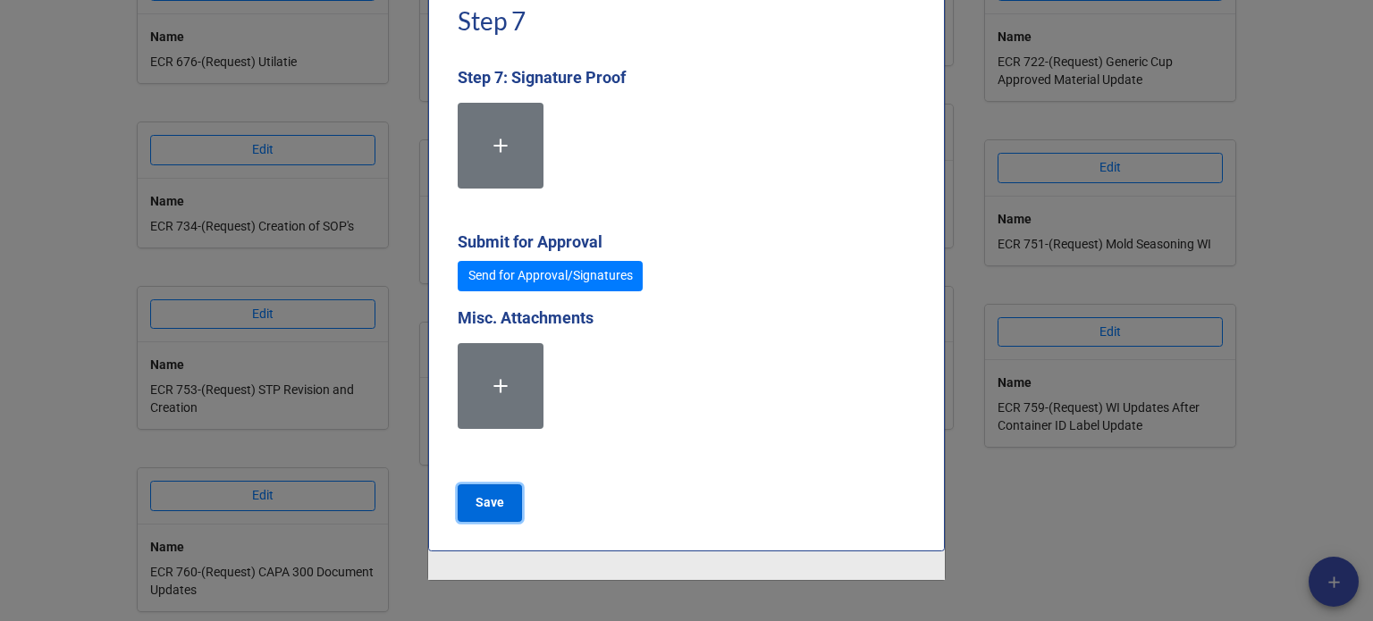
click at [482, 509] on b "Save" at bounding box center [489, 502] width 29 height 19
